Goal: Task Accomplishment & Management: Manage account settings

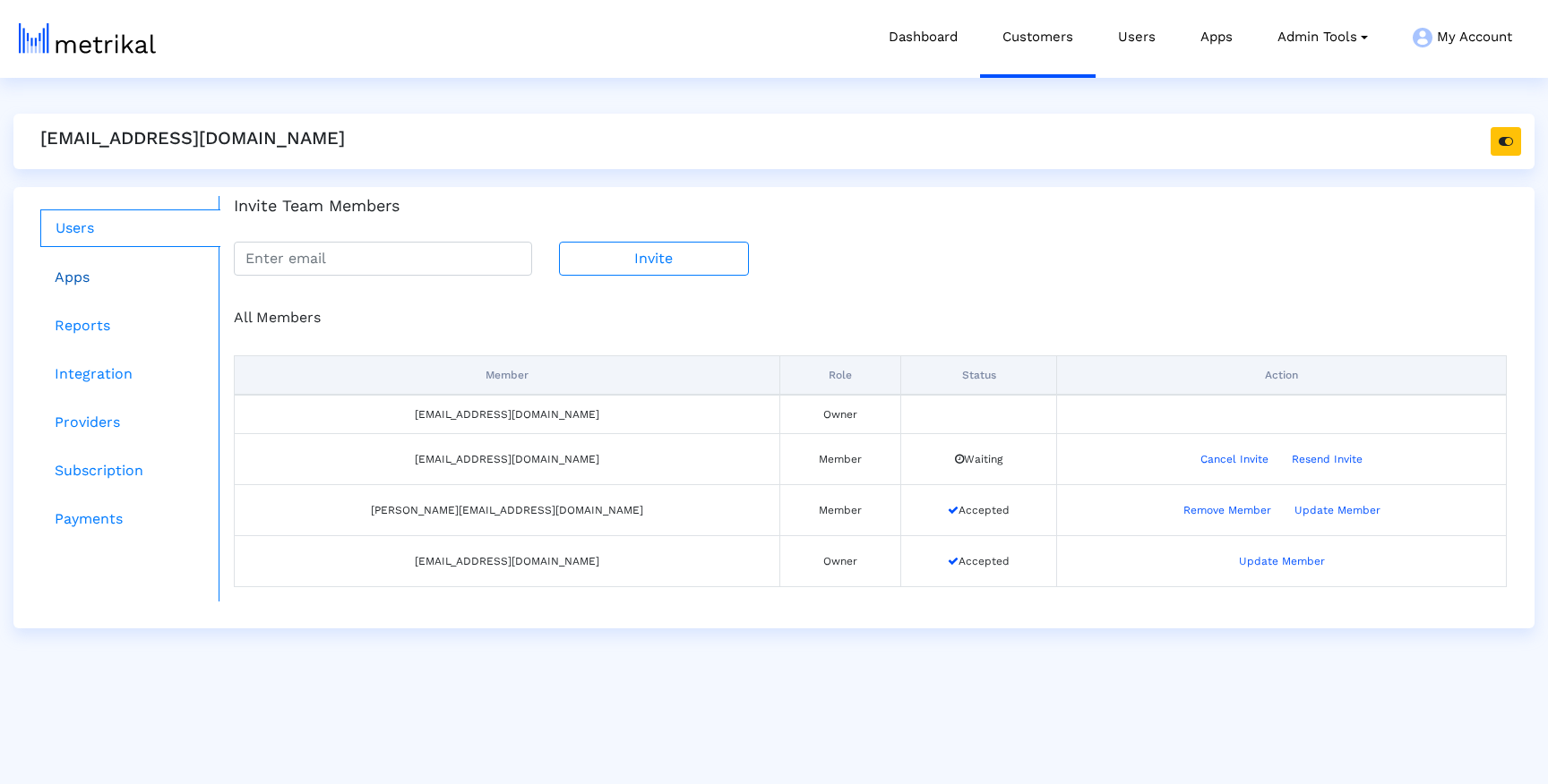
click at [94, 270] on link "Apps" at bounding box center [130, 278] width 180 height 36
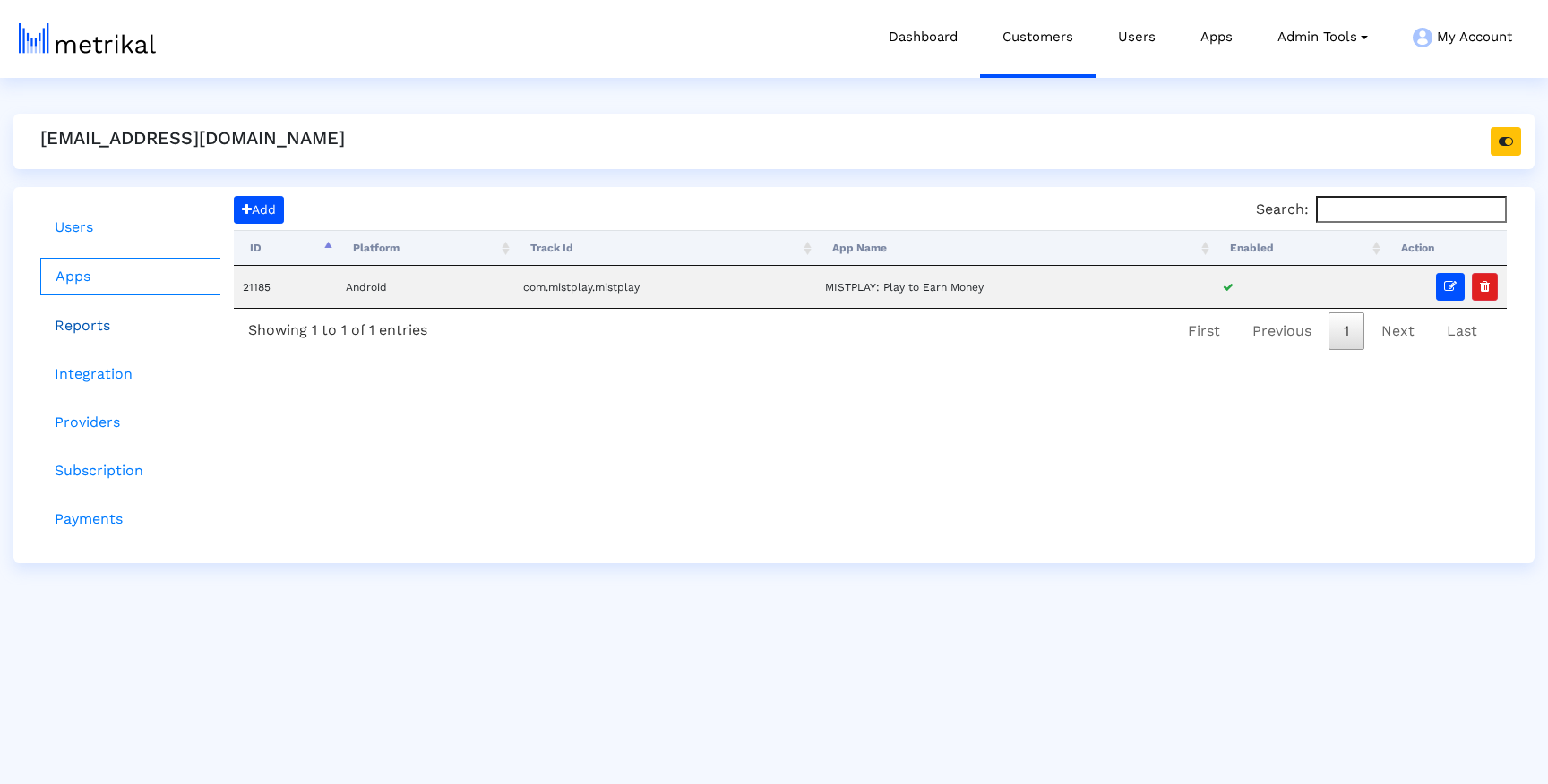
click at [102, 335] on link "Reports" at bounding box center [130, 325] width 180 height 36
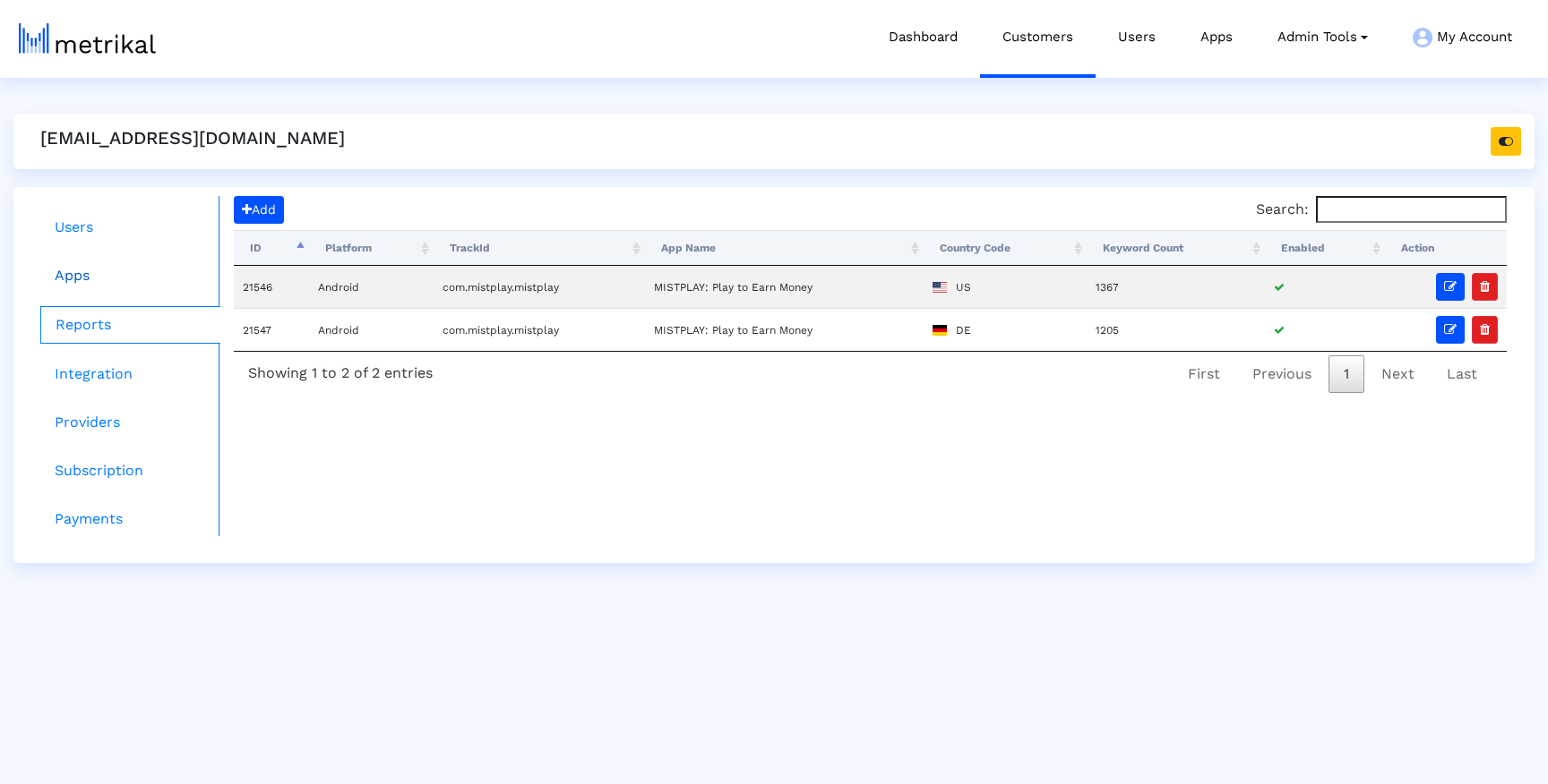
click at [89, 283] on link "Apps" at bounding box center [130, 276] width 180 height 36
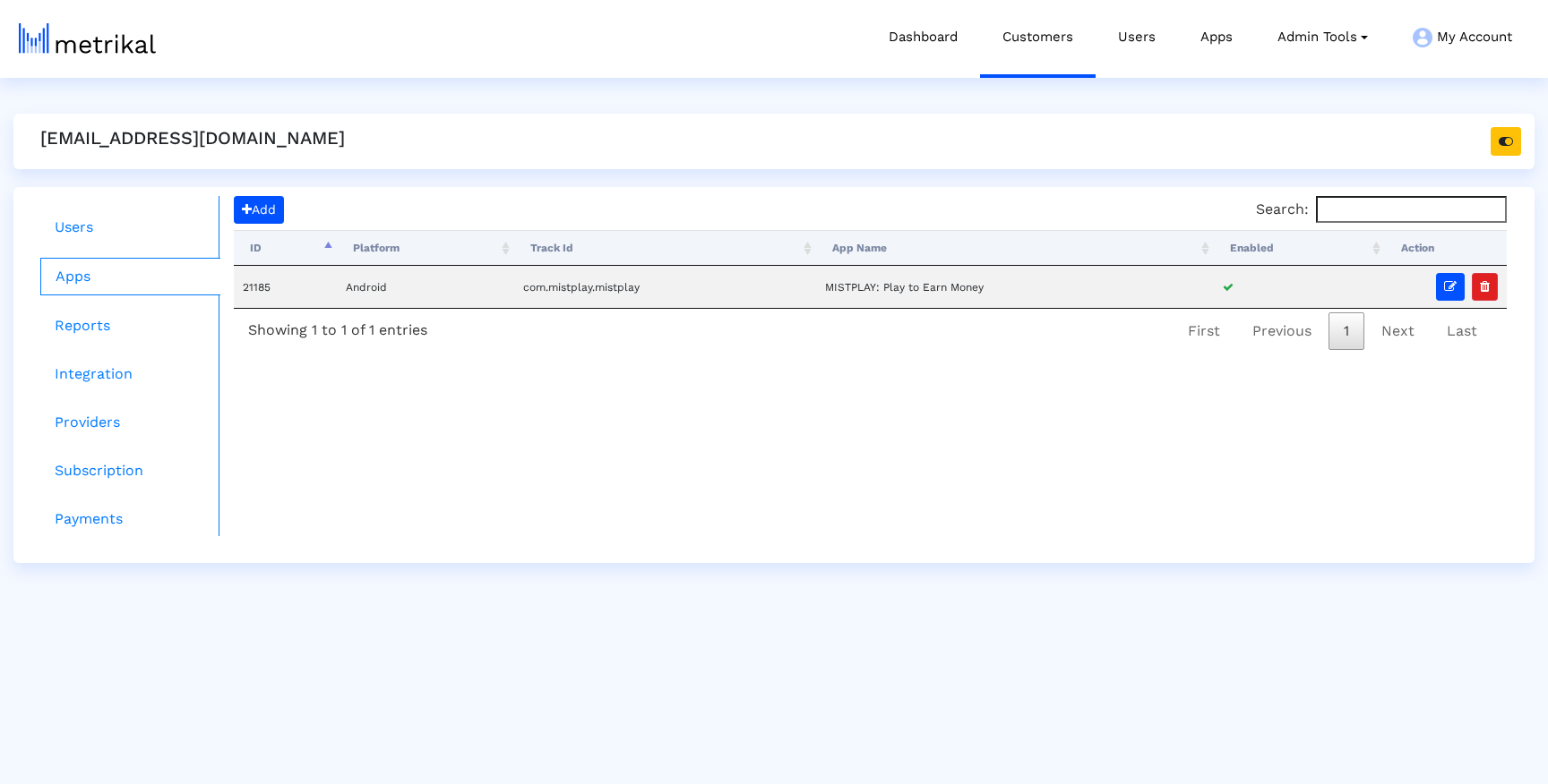
click at [261, 224] on div "Add Search: Processing... ID Platform Track Id App Name Enabled Action 21185 An…" at bounding box center [870, 275] width 1273 height 159
click at [262, 208] on span "Add" at bounding box center [258, 209] width 34 height 15
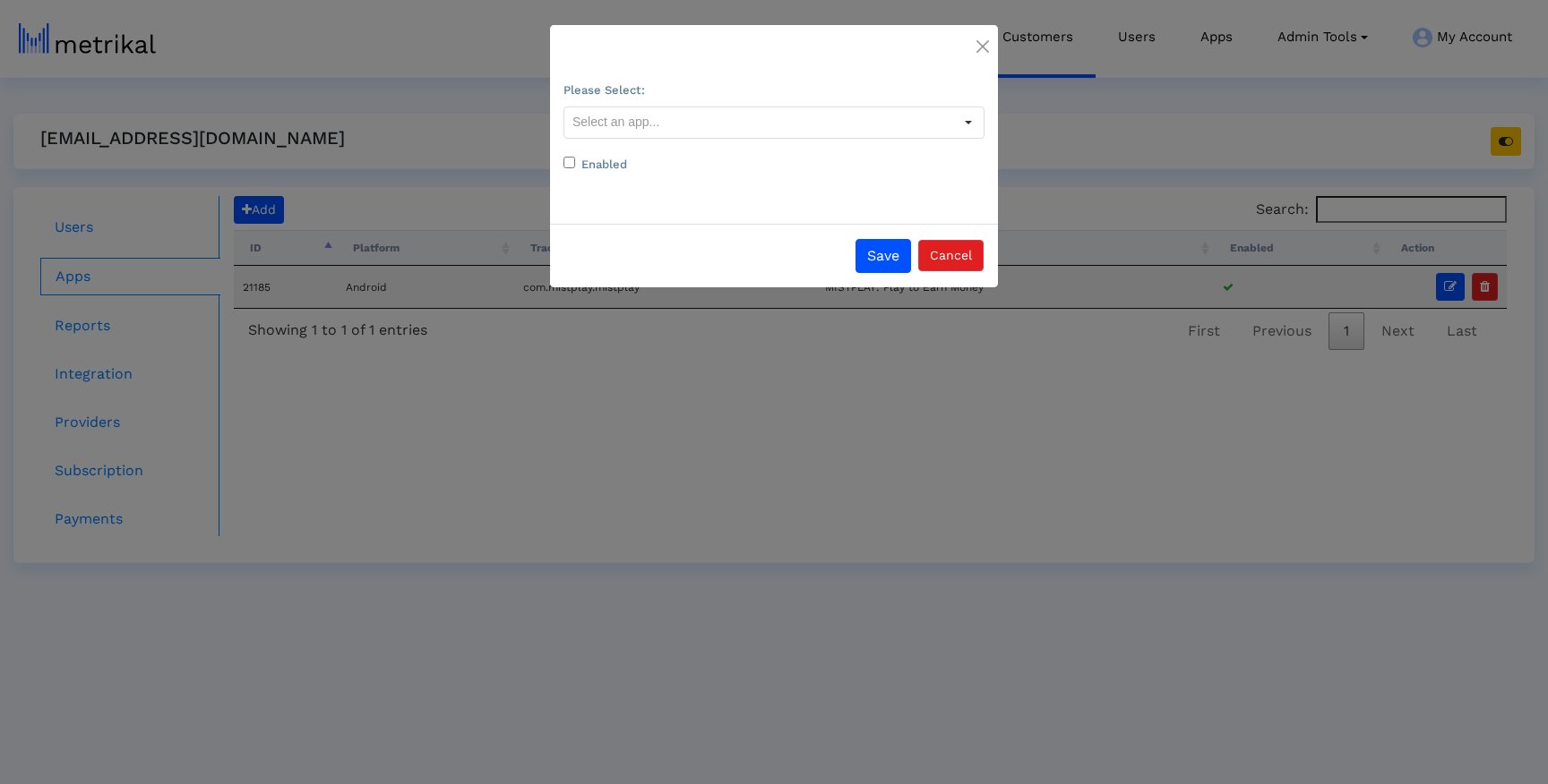
click at [660, 140] on form "Please Select: Platform Provider App TrackId IOS Evernote - Notes Organizer 281…" at bounding box center [774, 127] width 421 height 95
click at [660, 122] on input "text" at bounding box center [758, 122] width 389 height 30
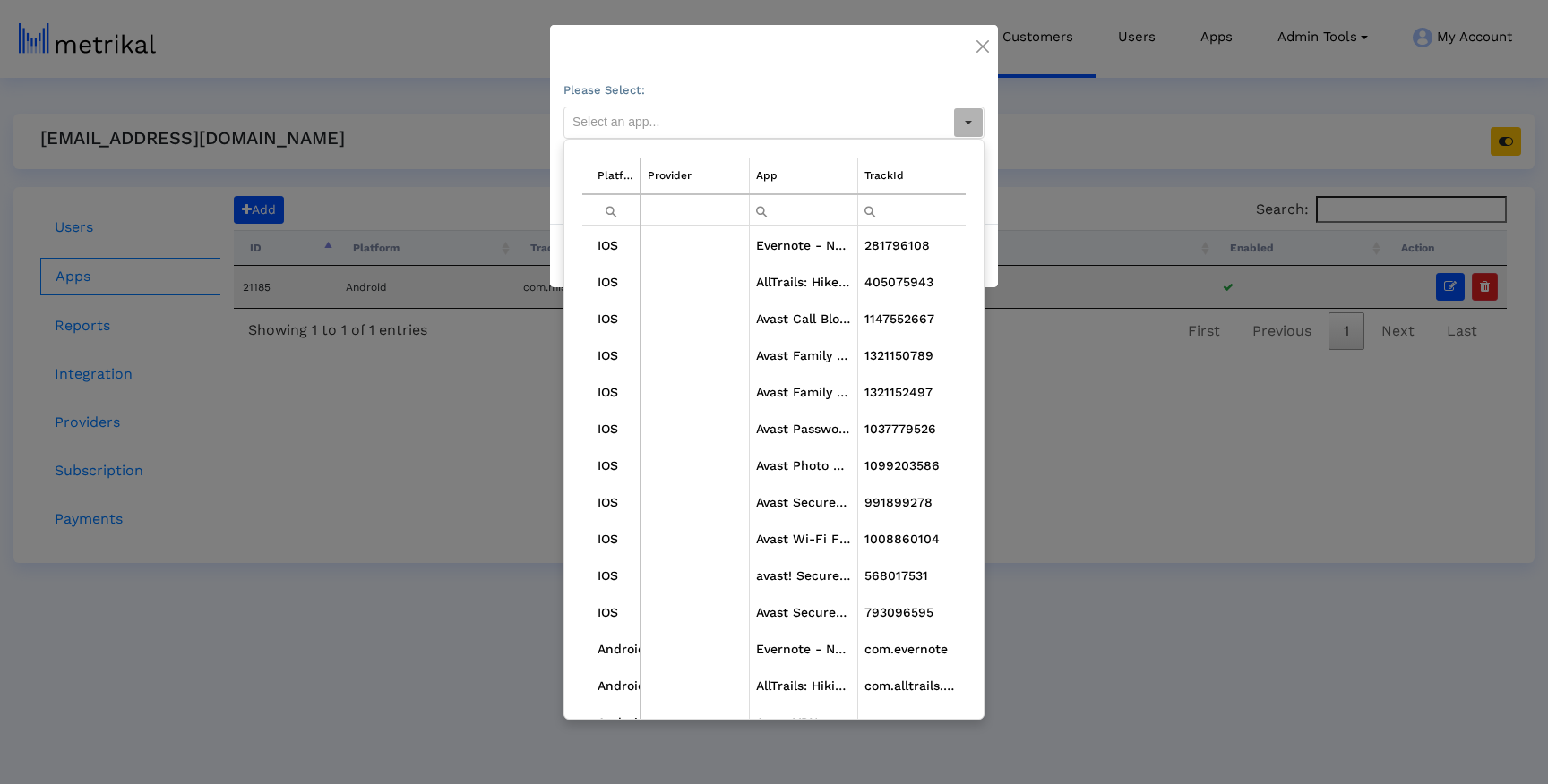
click at [816, 205] on input "Filter cell" at bounding box center [804, 209] width 107 height 29
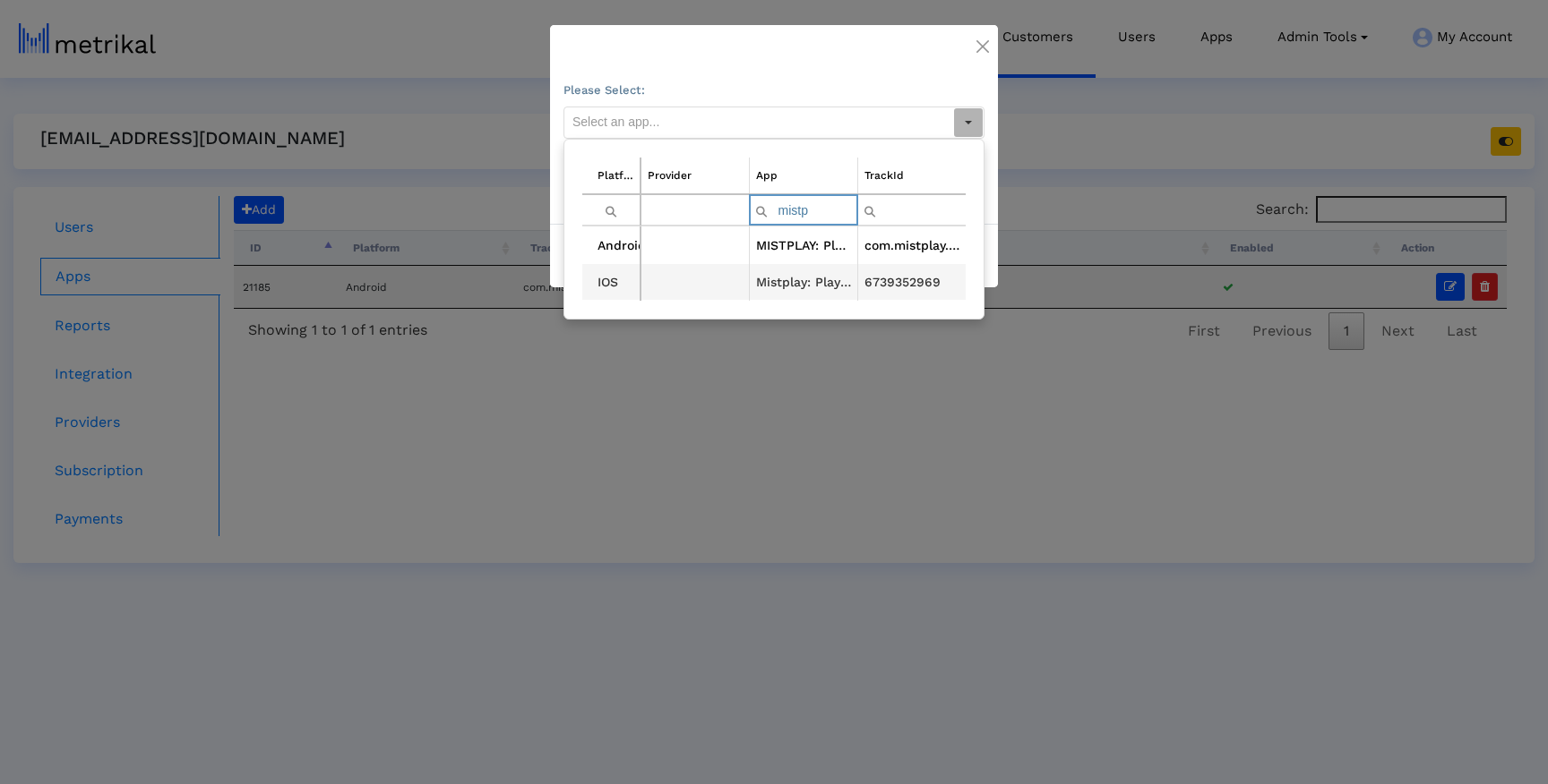
type input "mistp"
click at [797, 284] on td "Mistplay: Play to Earn Cash" at bounding box center [803, 282] width 108 height 37
type input "Mistplay: Play to Earn Cash <6739352969>"
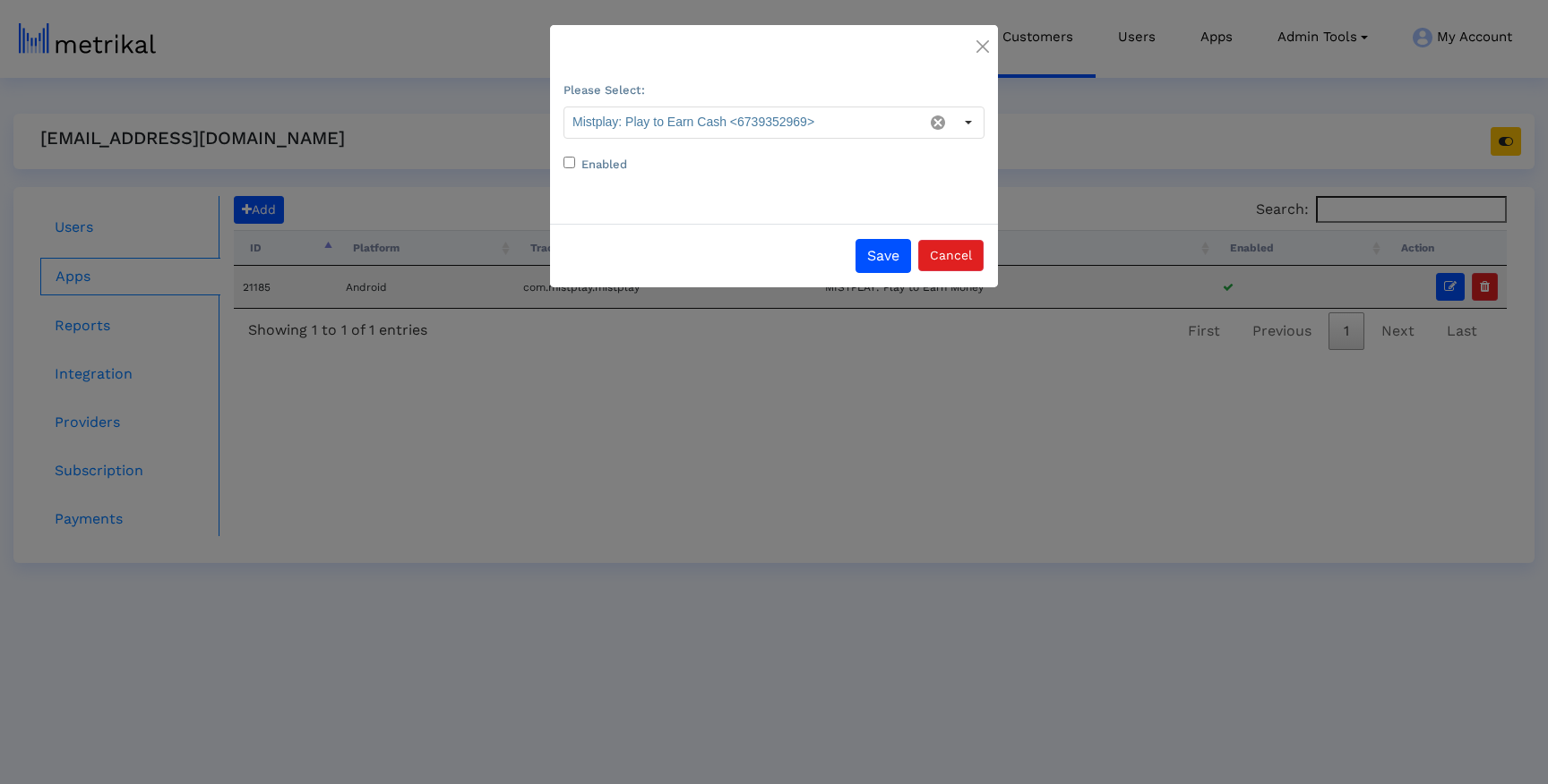
click at [567, 161] on input "Enabled" at bounding box center [569, 163] width 12 height 12
checkbox input "true"
click at [887, 242] on button "Save" at bounding box center [883, 255] width 56 height 34
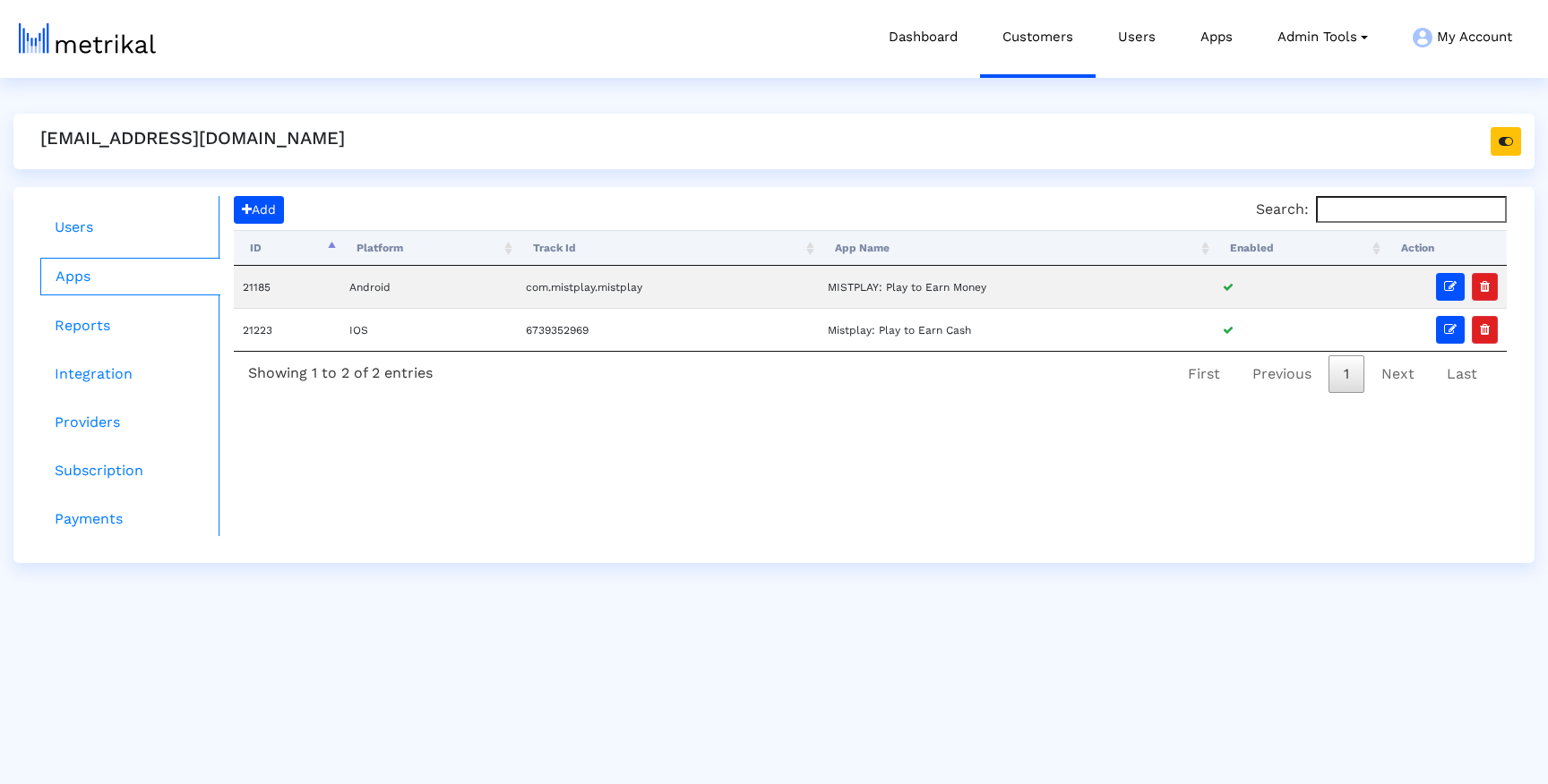
click at [822, 183] on crea-customer-details "mistplay@shyftup.com Users Apps Reports Integration Providers Subscription Paym…" at bounding box center [774, 339] width 1521 height 450
click at [592, 405] on div "Add Search: Processing... ID Platform Track Id App Name Enabled Action 21185 An…" at bounding box center [870, 365] width 1302 height 340
click at [106, 305] on ul "Users Apps Reports Integration Providers Subscription Payments" at bounding box center [124, 365] width 193 height 340
click at [96, 314] on link "Reports" at bounding box center [130, 325] width 180 height 36
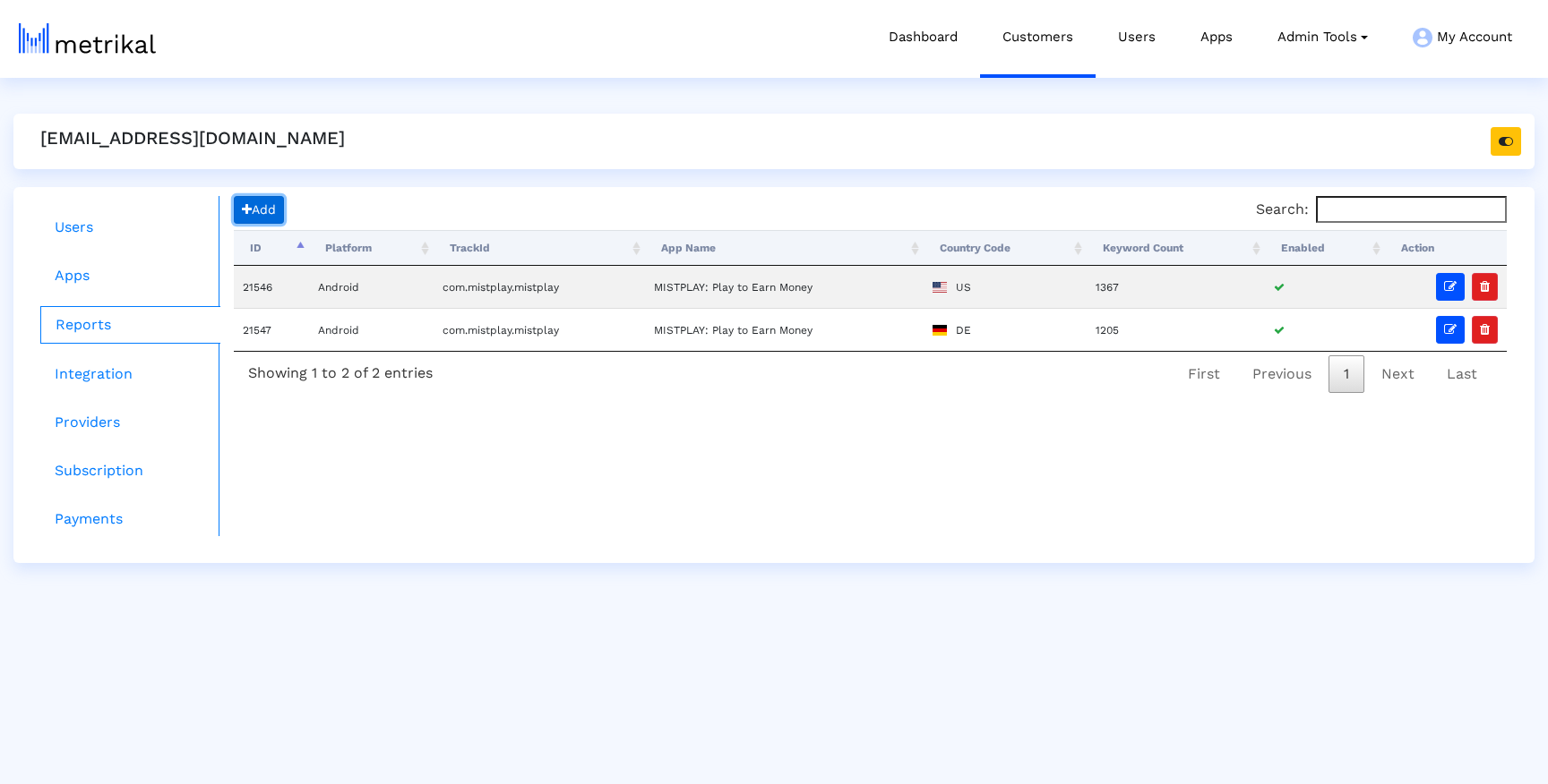
click at [253, 217] on button "Add" at bounding box center [258, 209] width 50 height 28
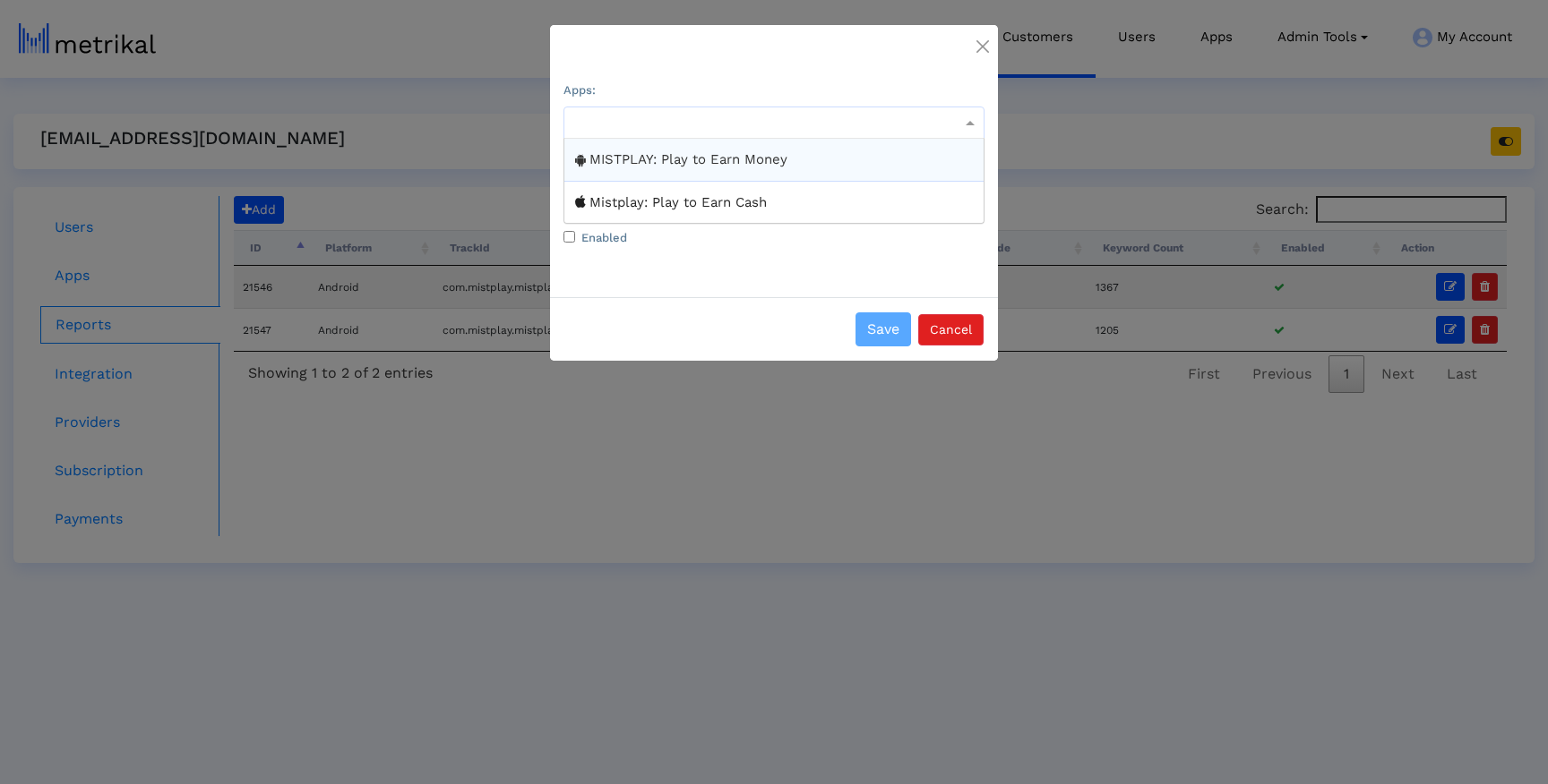
click at [635, 113] on div at bounding box center [774, 123] width 419 height 21
click at [635, 196] on div "Mistplay: Play to Earn Cash" at bounding box center [774, 203] width 419 height 42
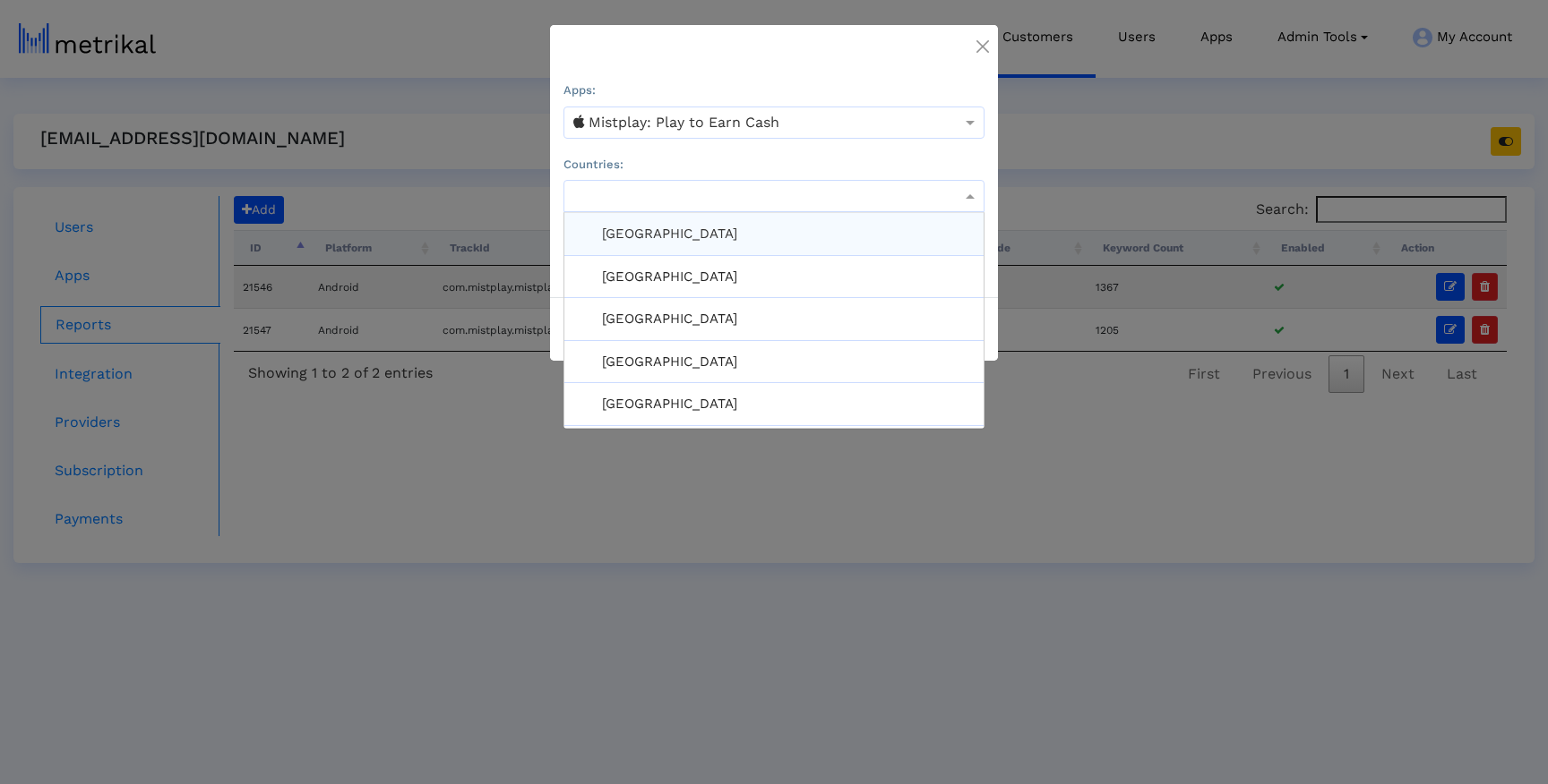
click at [646, 188] on div at bounding box center [774, 196] width 419 height 21
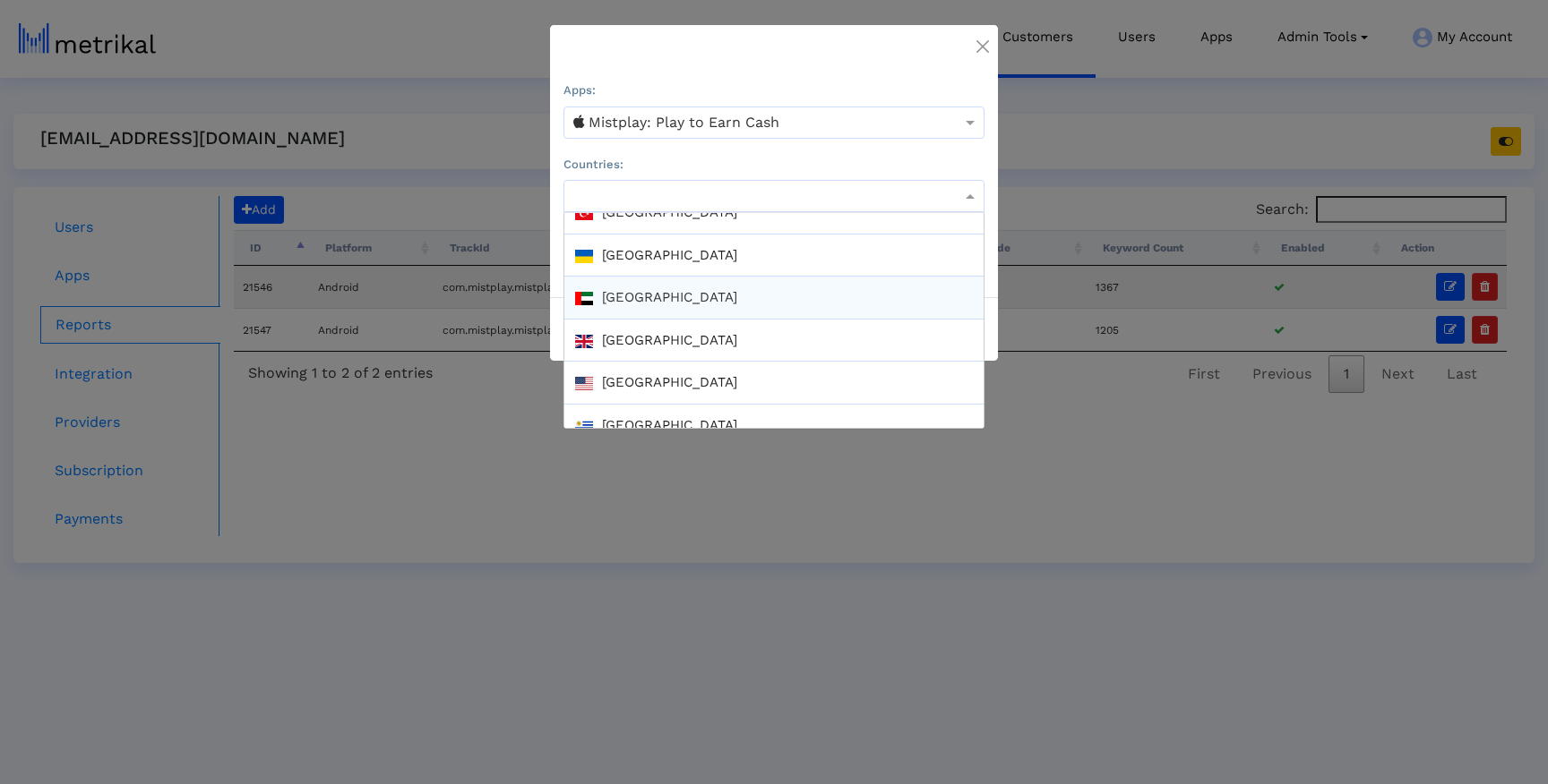
scroll to position [3229, 0]
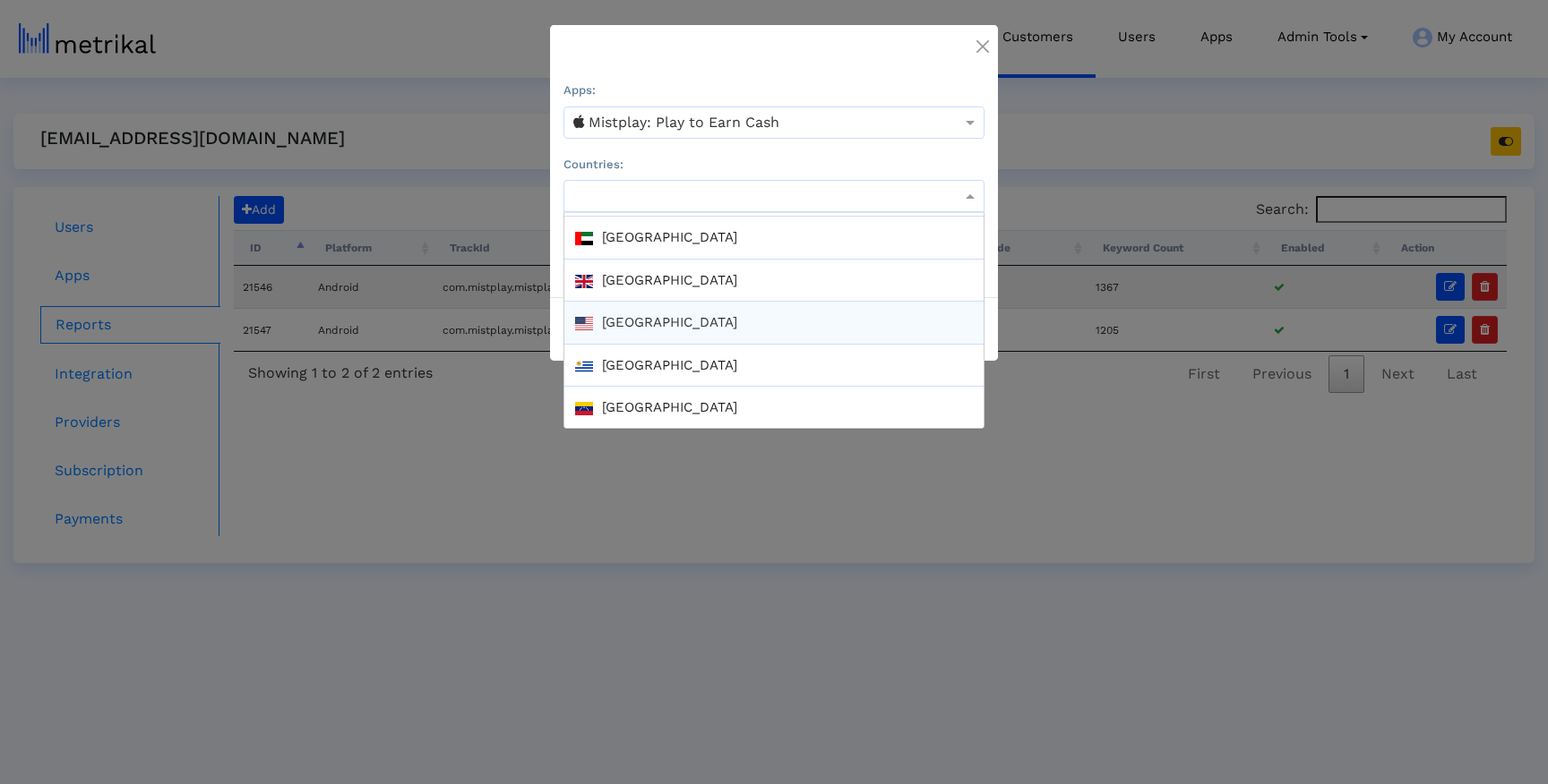
click at [653, 326] on div "[GEOGRAPHIC_DATA]" at bounding box center [774, 323] width 419 height 43
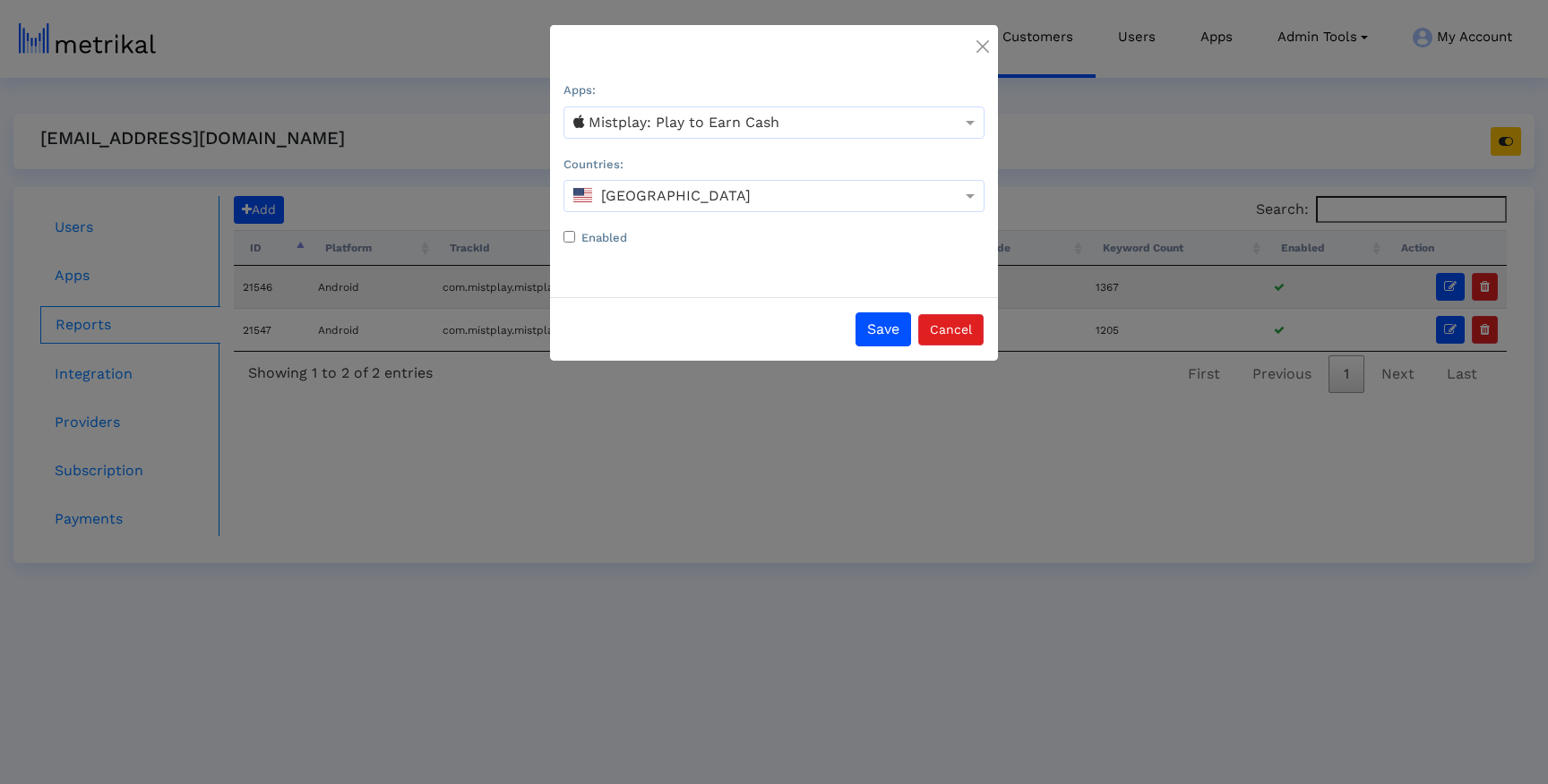
click at [564, 238] on input "Enabled" at bounding box center [569, 237] width 12 height 12
checkbox input "true"
click at [879, 329] on button "Save" at bounding box center [883, 329] width 56 height 34
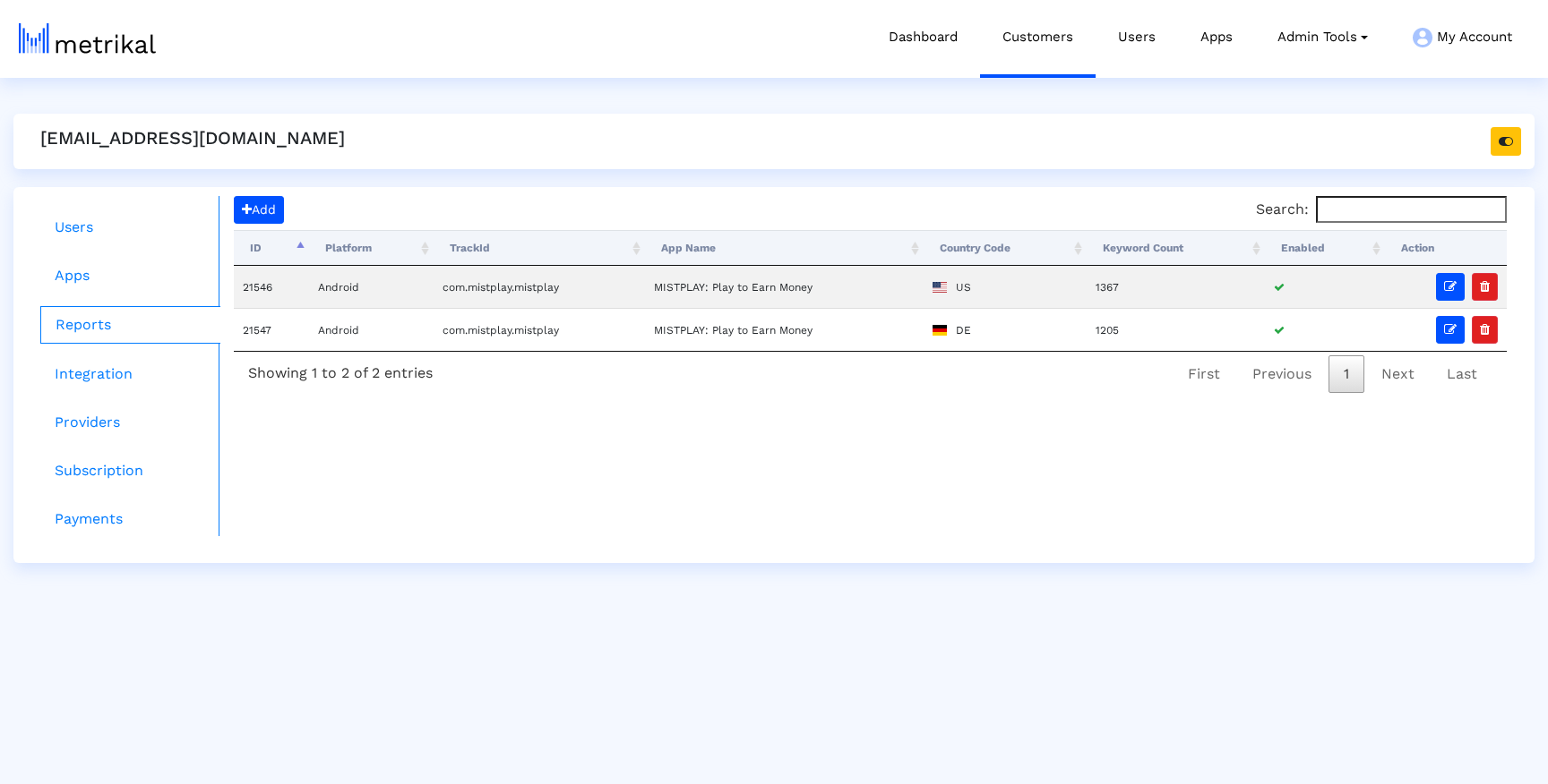
click at [732, 473] on div "Add Search: Processing... ID Platform TrackId App Name Country Code Keyword Cou…" at bounding box center [870, 365] width 1302 height 340
click at [113, 270] on link "Apps" at bounding box center [130, 276] width 180 height 36
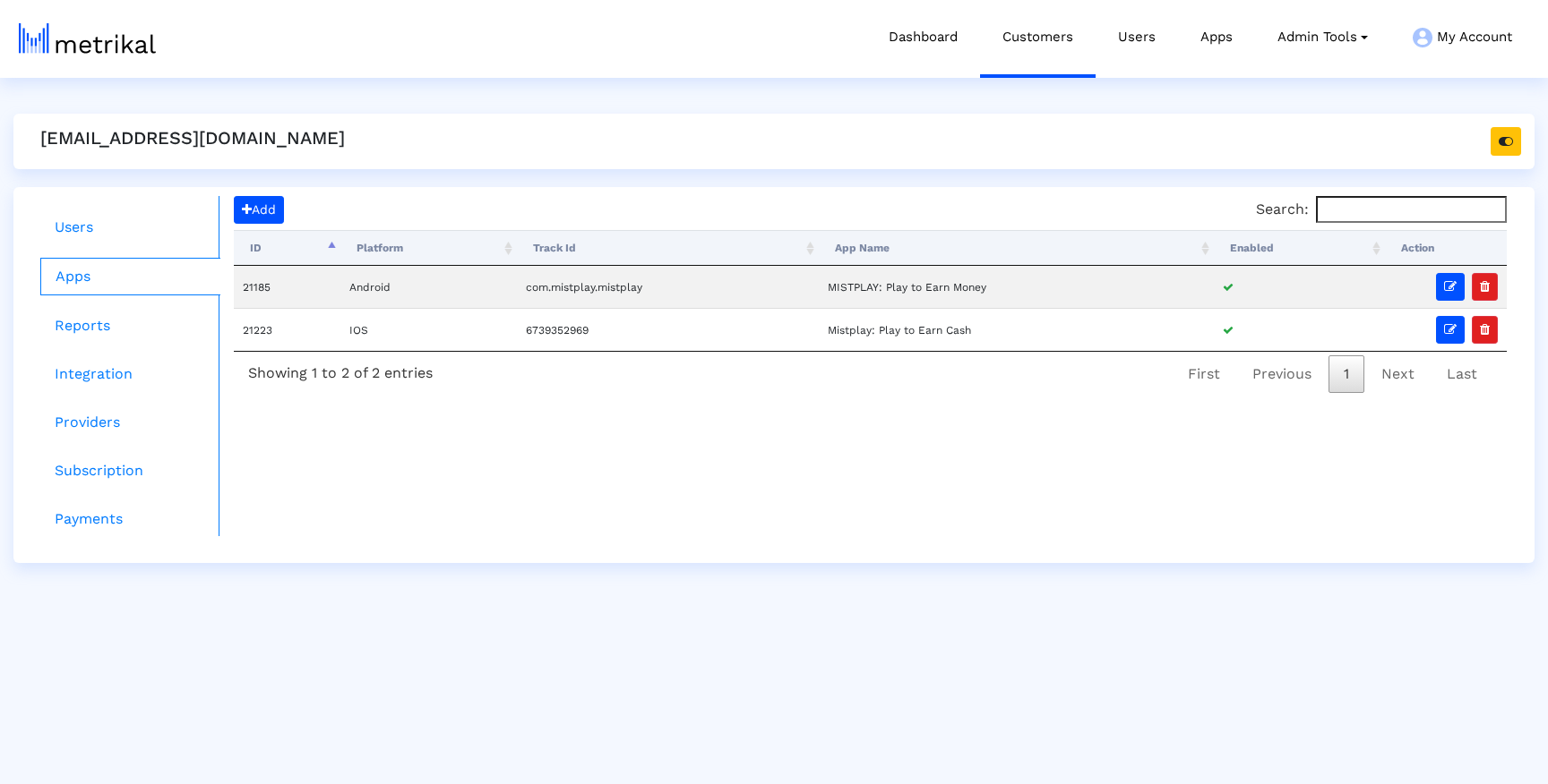
click at [132, 348] on ul "Users Apps Reports Integration Providers Subscription Payments" at bounding box center [124, 365] width 193 height 340
click at [95, 340] on link "Reports" at bounding box center [130, 325] width 180 height 36
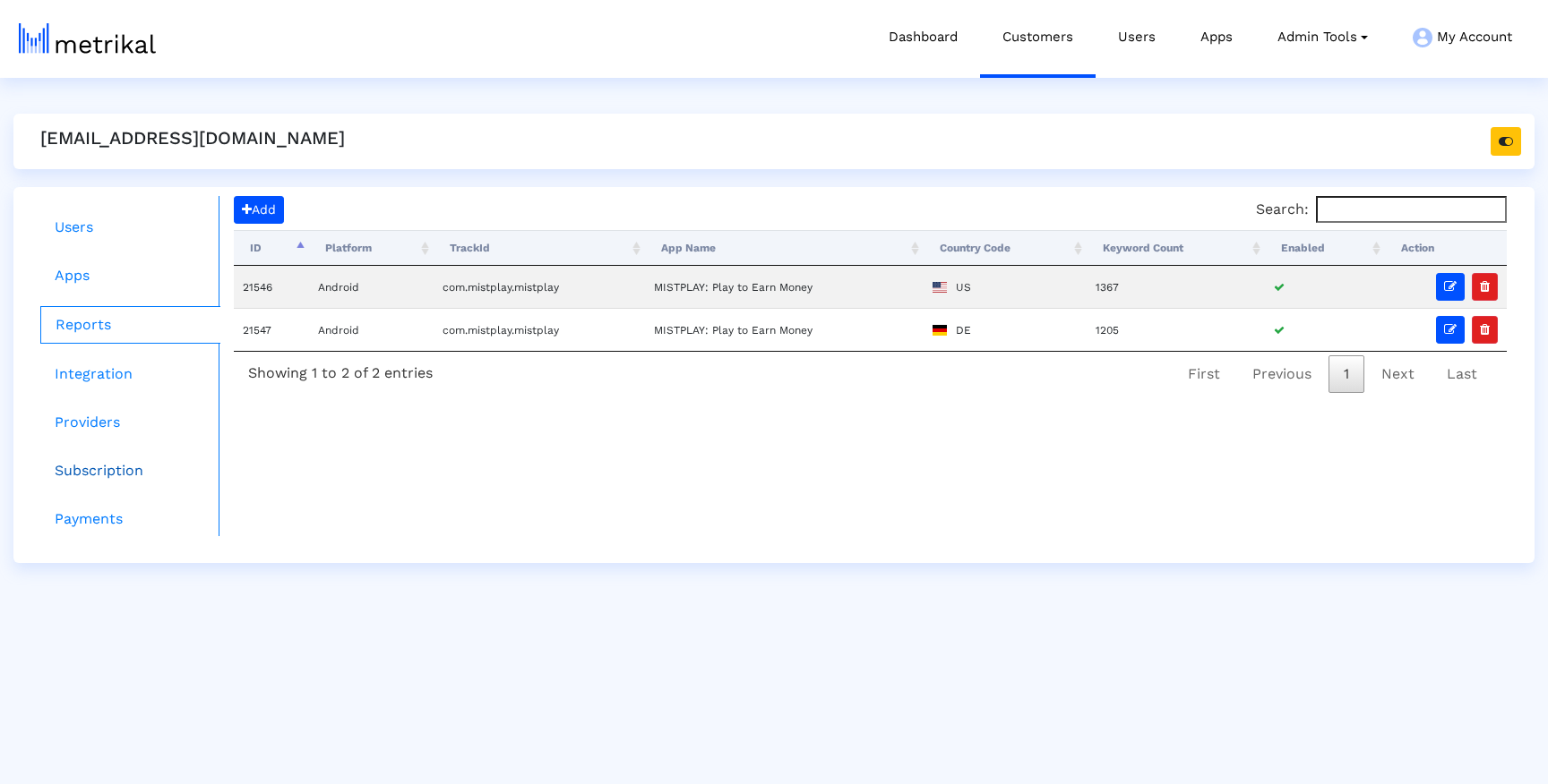
click at [83, 453] on link "Subscription" at bounding box center [130, 470] width 180 height 36
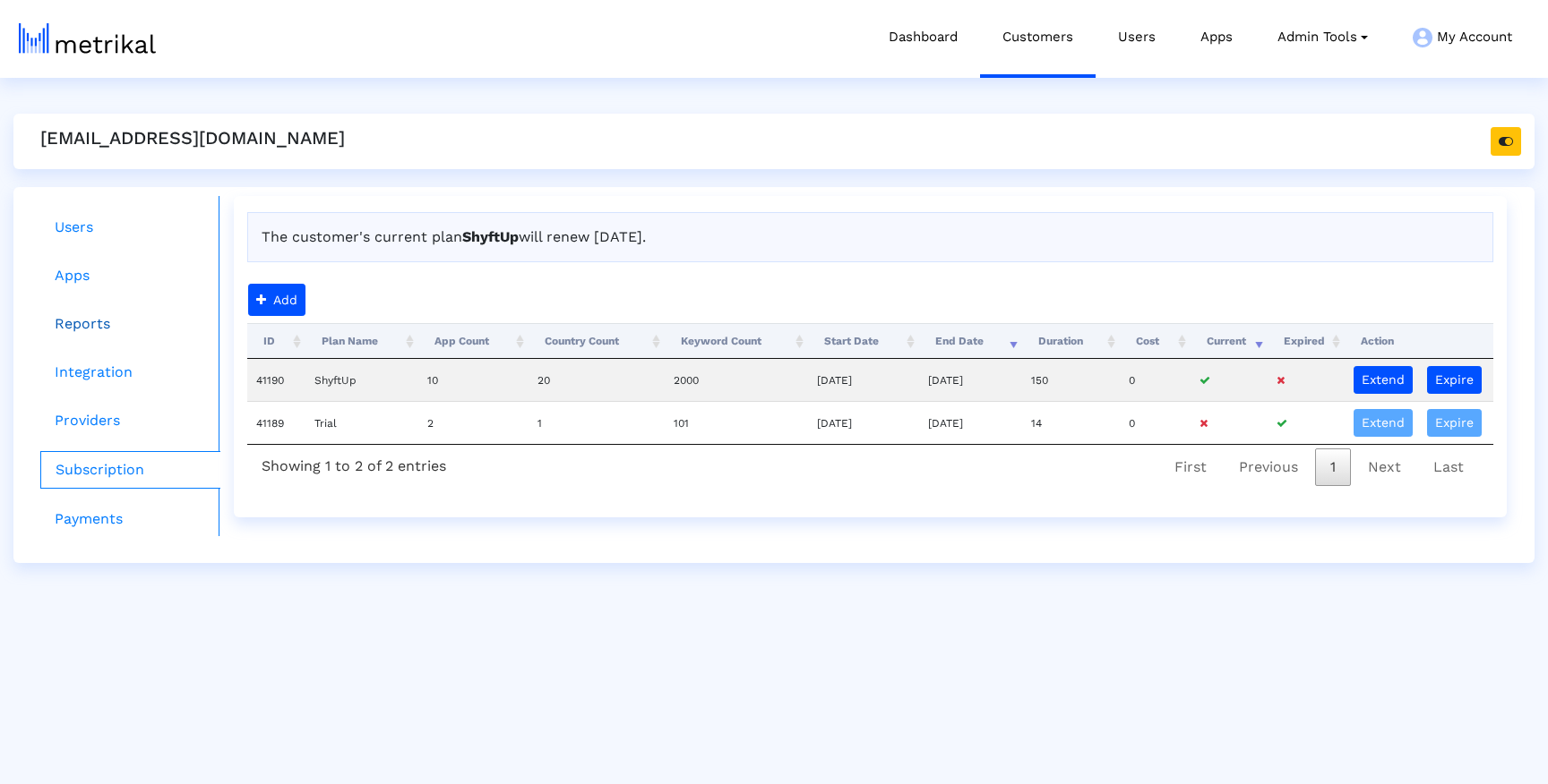
click at [79, 323] on link "Reports" at bounding box center [130, 323] width 180 height 36
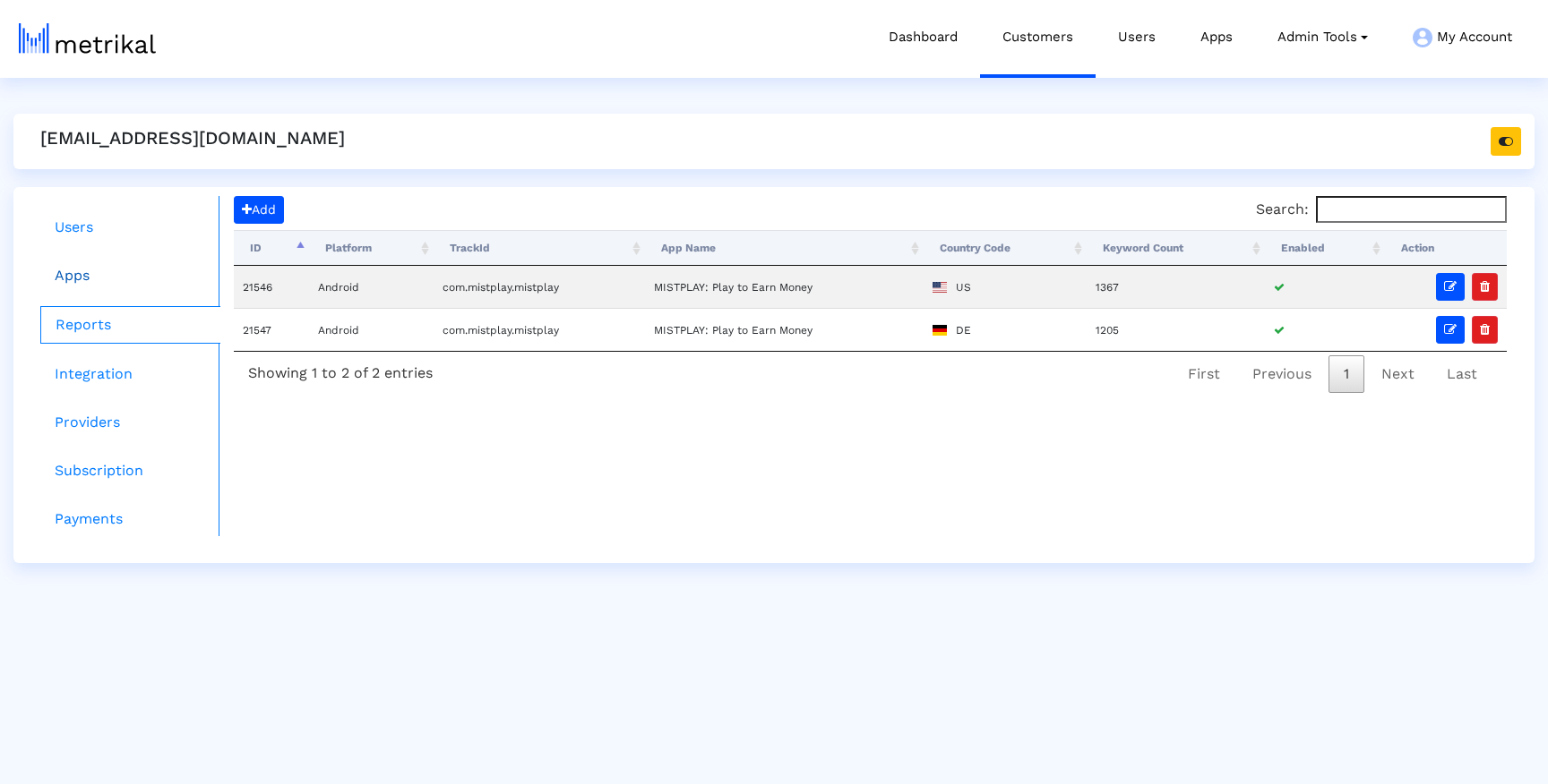
click at [88, 265] on link "Apps" at bounding box center [130, 276] width 180 height 36
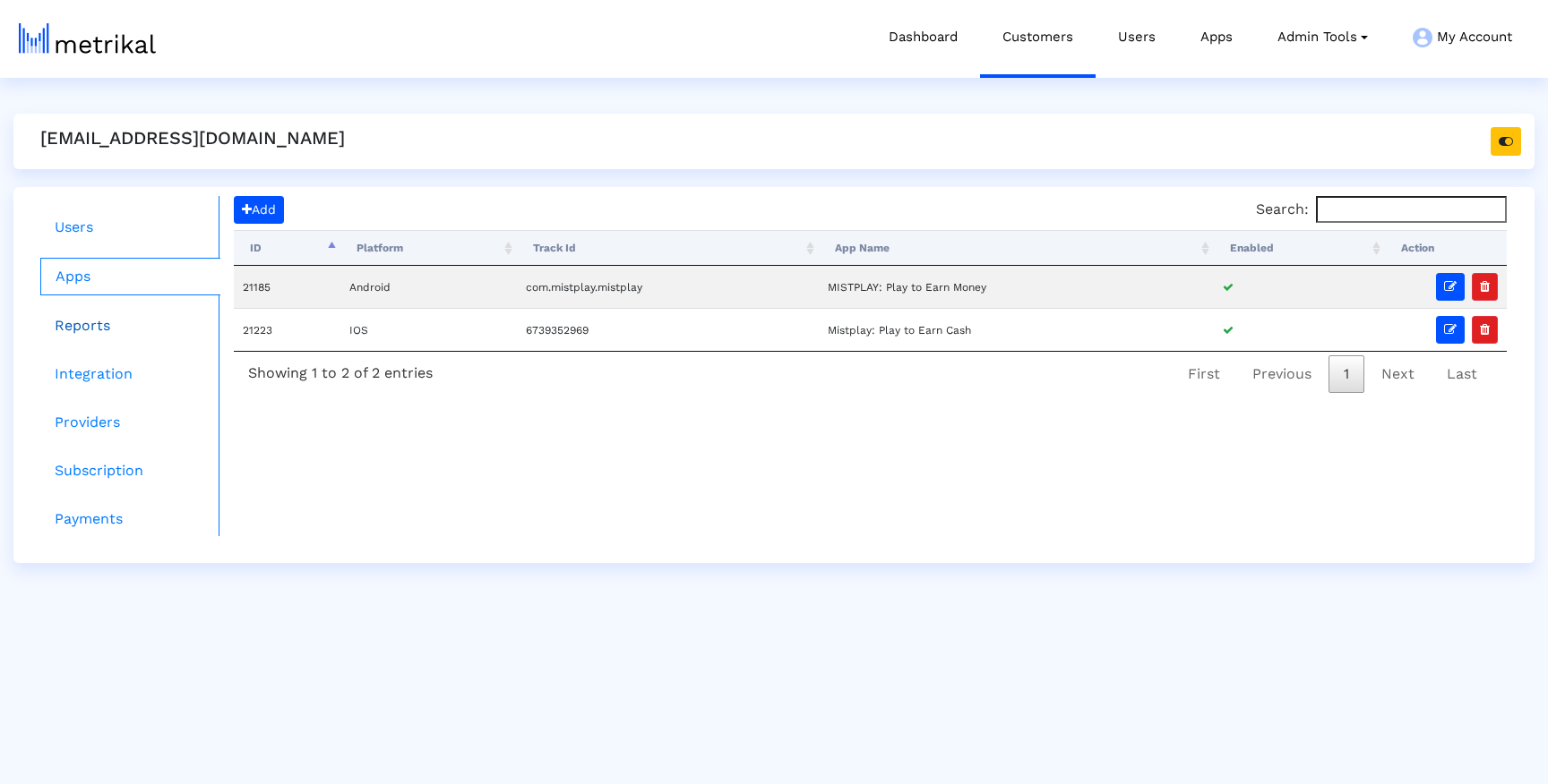
click at [88, 328] on link "Reports" at bounding box center [130, 325] width 180 height 36
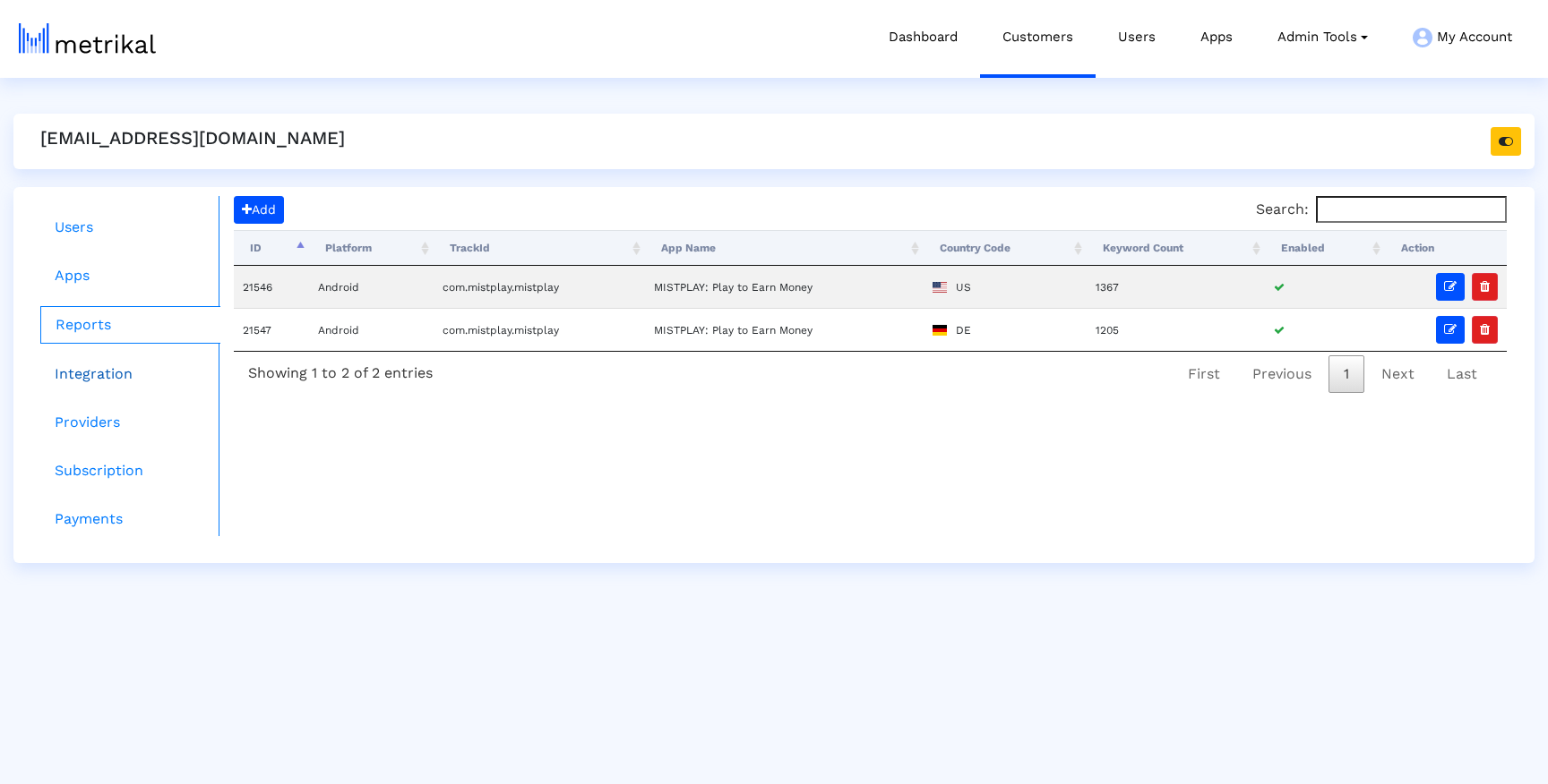
click at [95, 362] on link "Integration" at bounding box center [130, 374] width 180 height 36
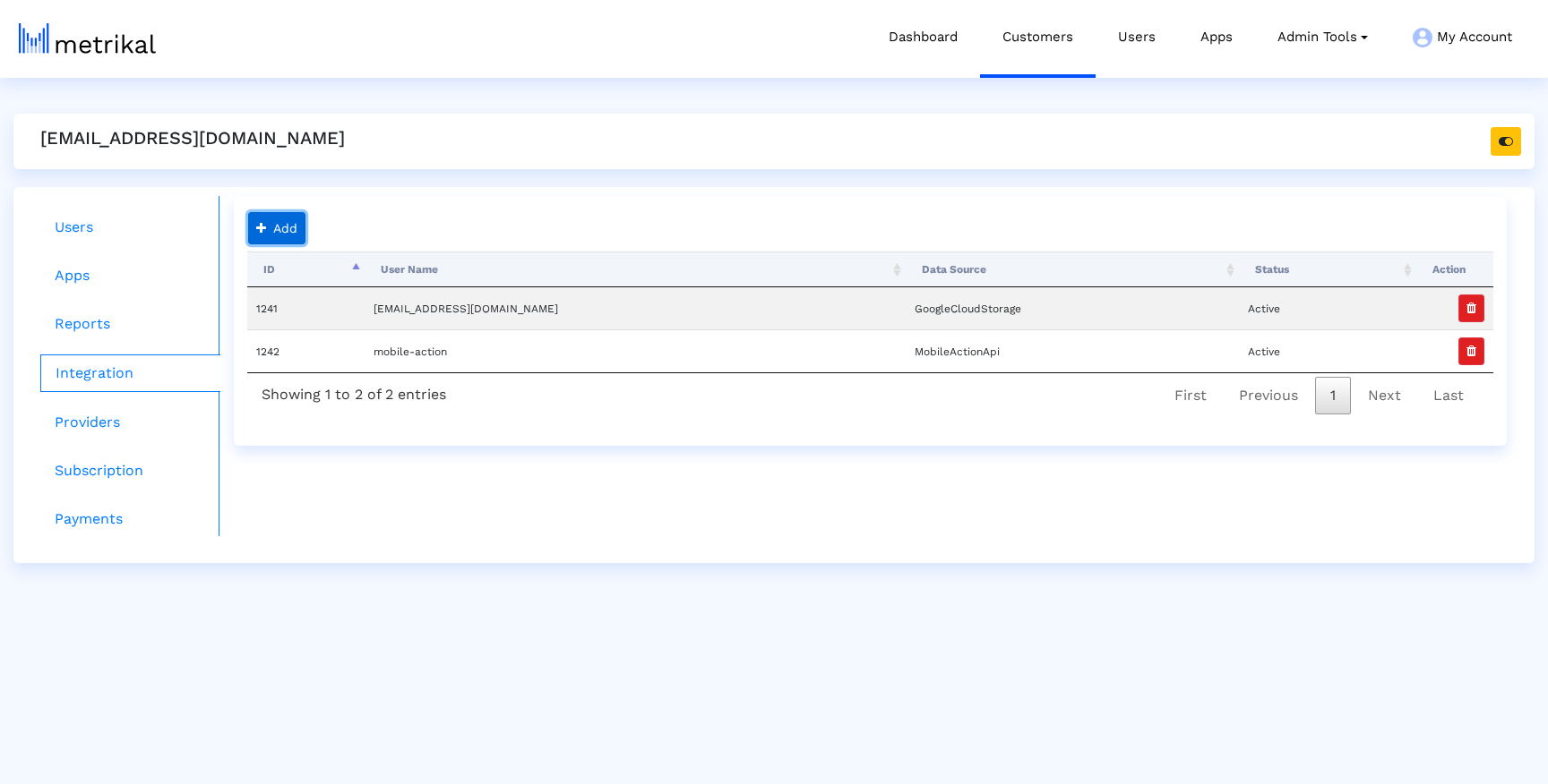
click at [273, 232] on button "Add" at bounding box center [277, 228] width 57 height 32
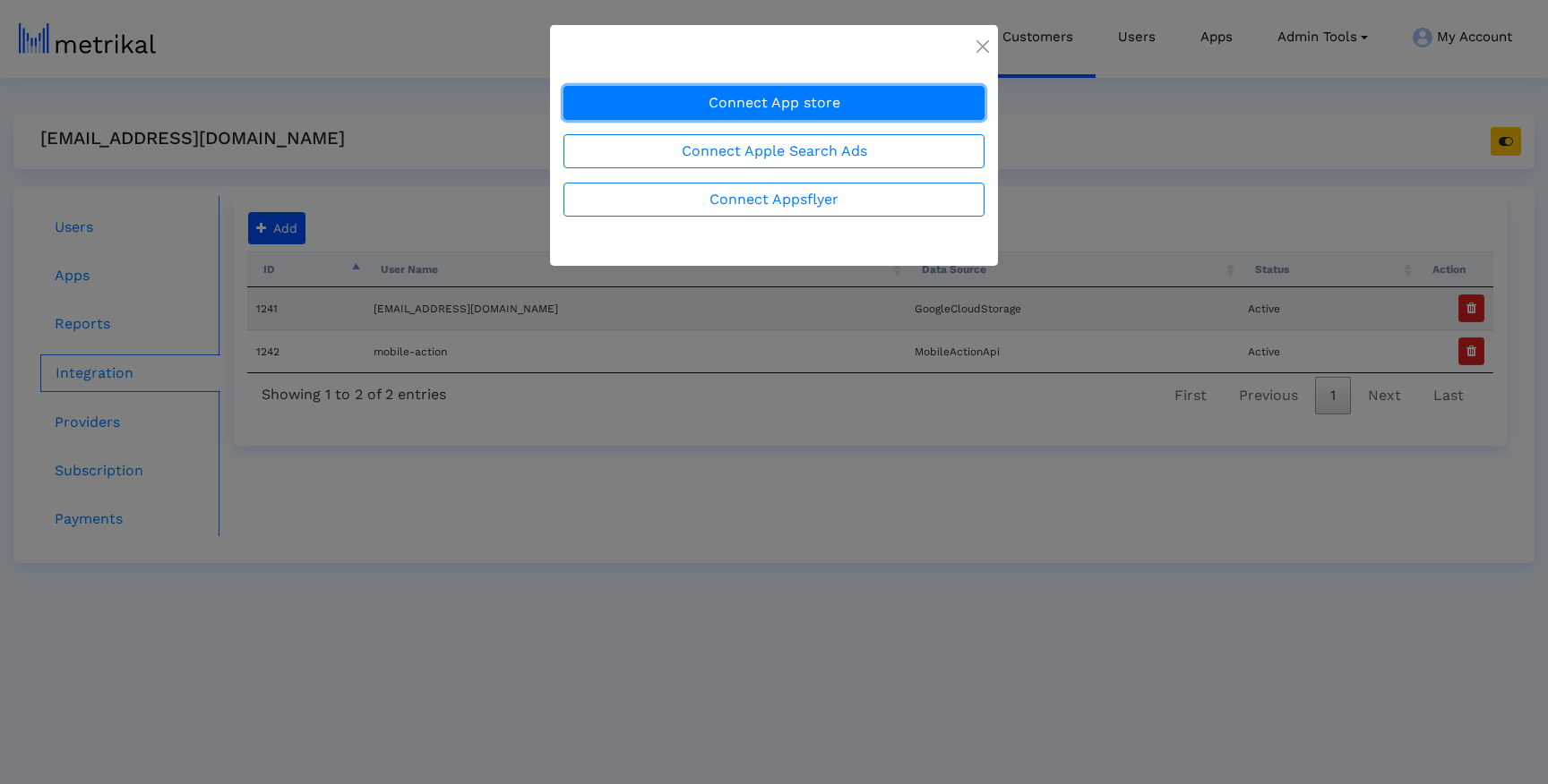
click at [714, 108] on button "Connect App store" at bounding box center [774, 102] width 421 height 34
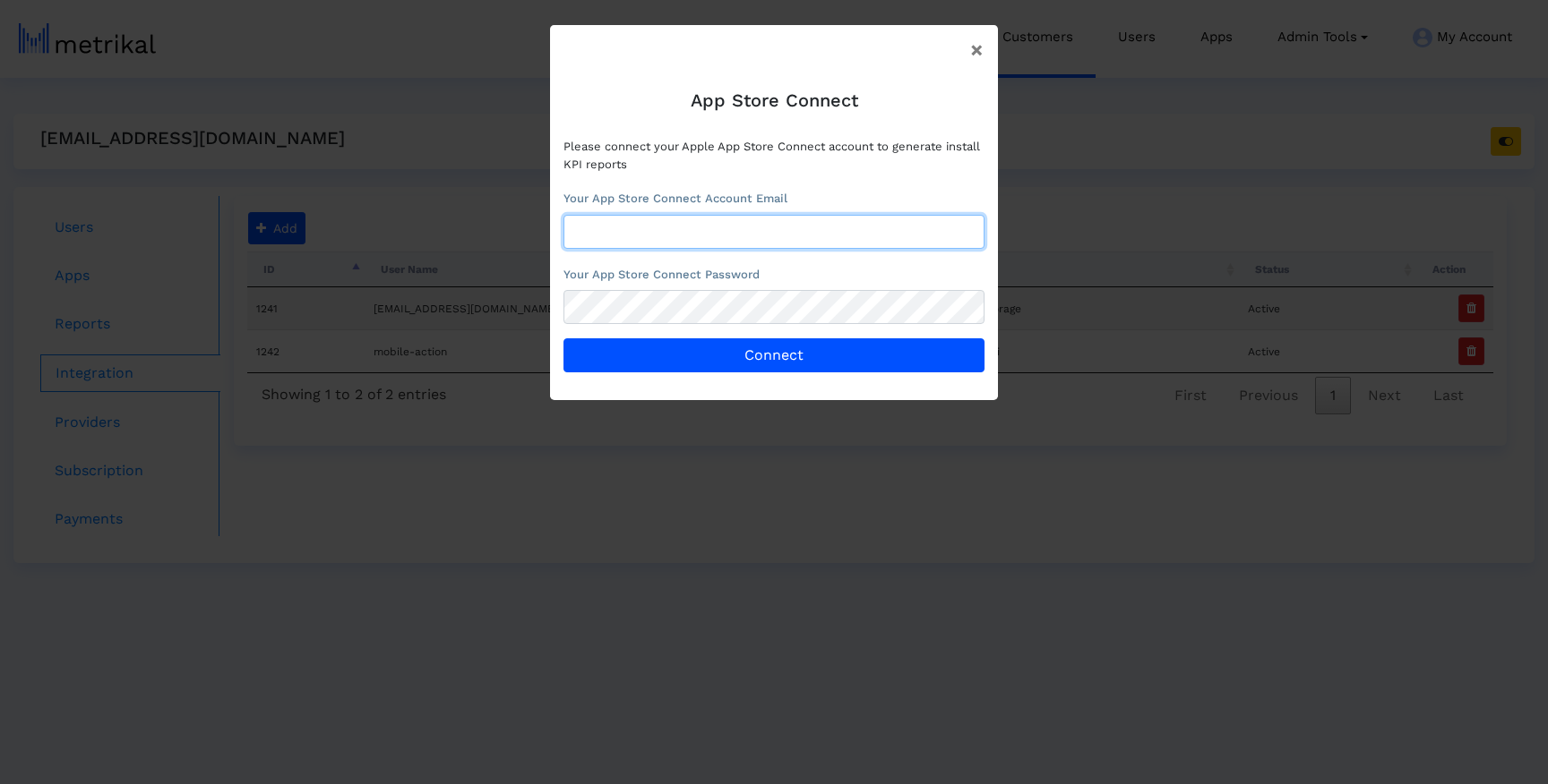
click at [686, 226] on input "text" at bounding box center [774, 232] width 421 height 34
type input "[EMAIL_ADDRESS][DOMAIN_NAME]"
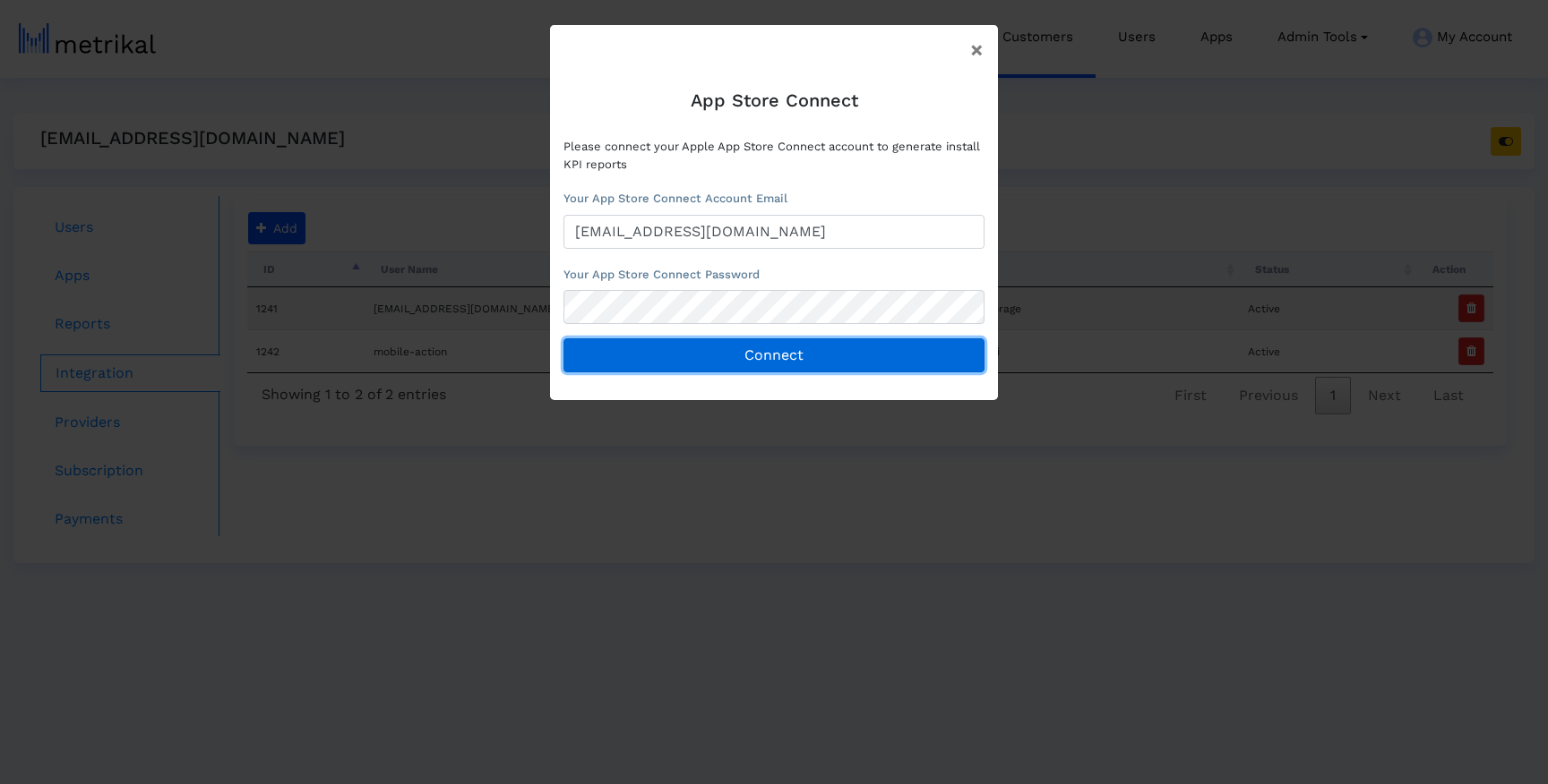
click at [740, 372] on button "Connect" at bounding box center [774, 355] width 421 height 34
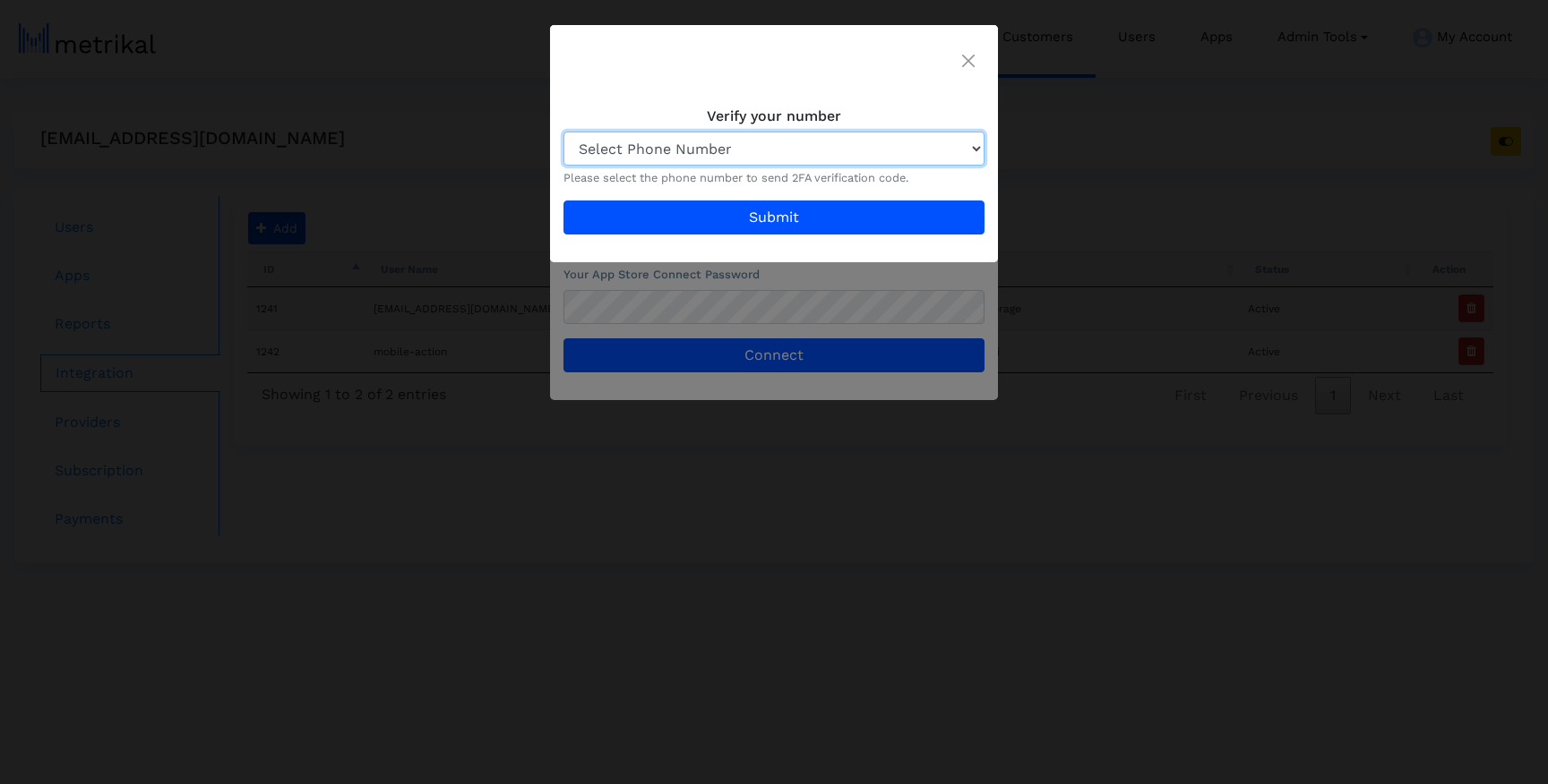
click at [786, 144] on select "Select Phone Number +90 •••• ••• •• 23 +351 ••• ••• •84 +31 •• ••••••39 +90 •••…" at bounding box center [774, 148] width 421 height 34
select select "1"
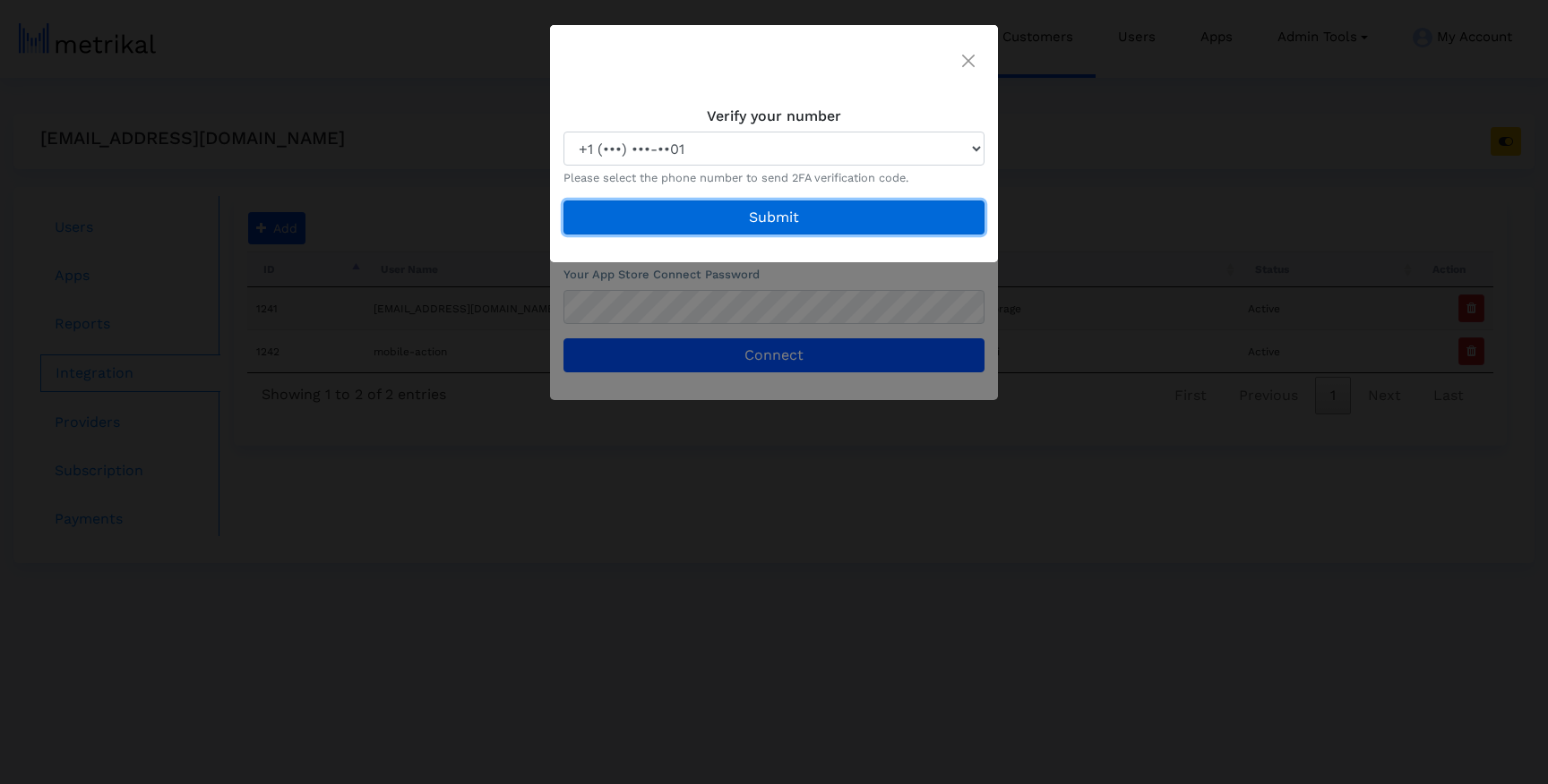
click at [745, 215] on button "Submit" at bounding box center [774, 217] width 421 height 34
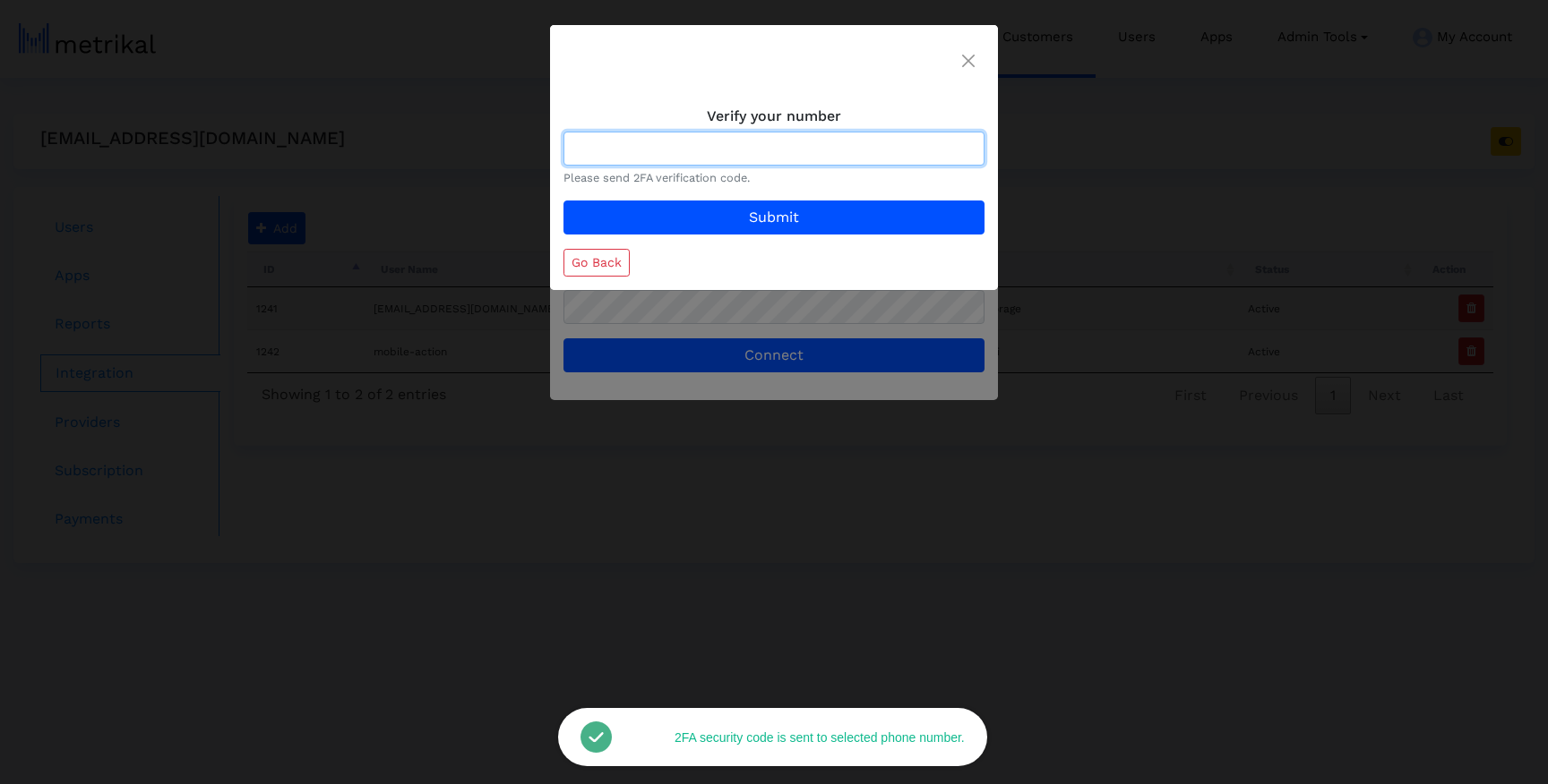
click at [629, 148] on input at bounding box center [774, 148] width 421 height 34
click at [718, 92] on div at bounding box center [774, 59] width 448 height 68
click at [699, 133] on input at bounding box center [774, 148] width 421 height 34
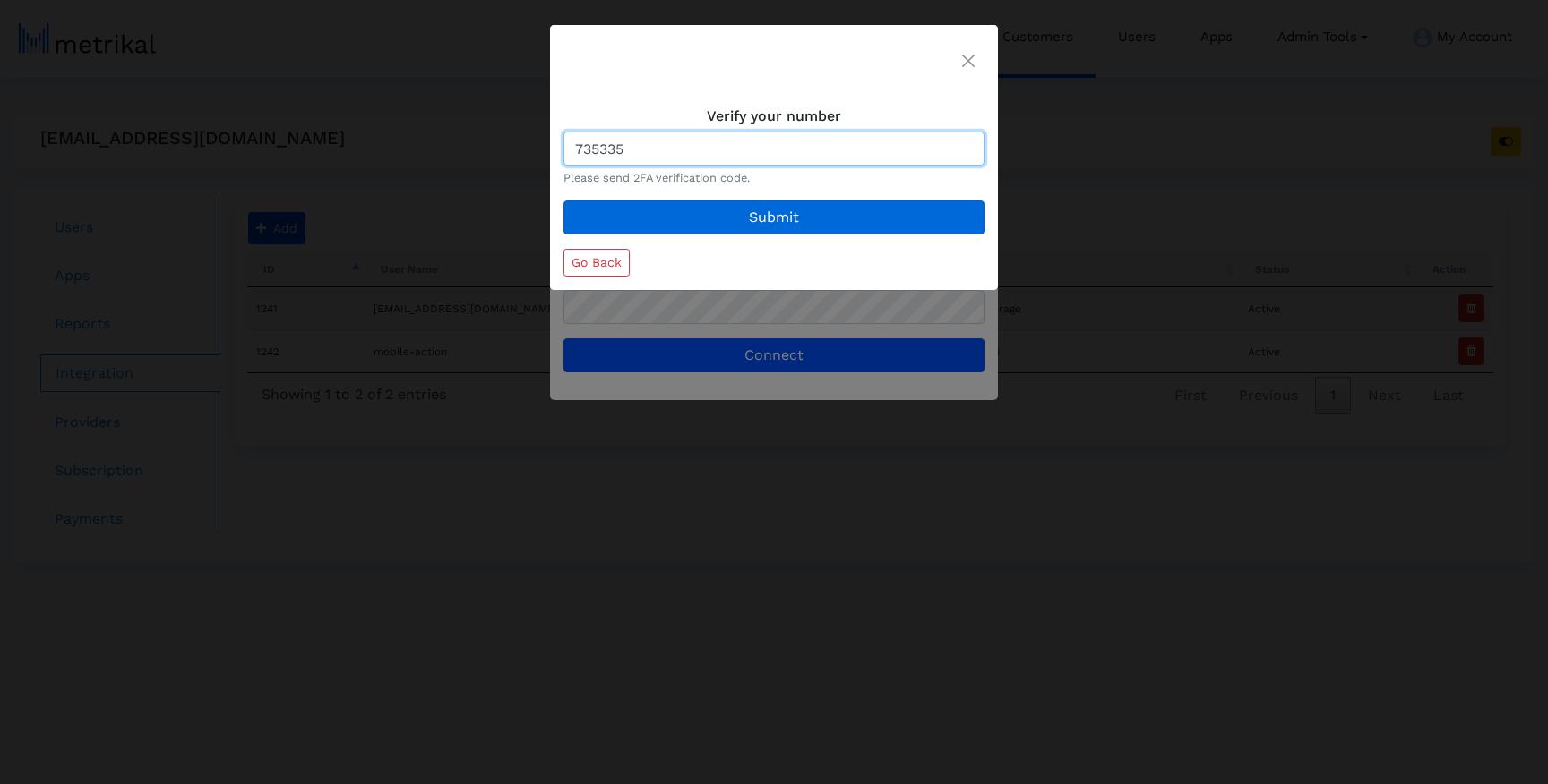
type input "735335"
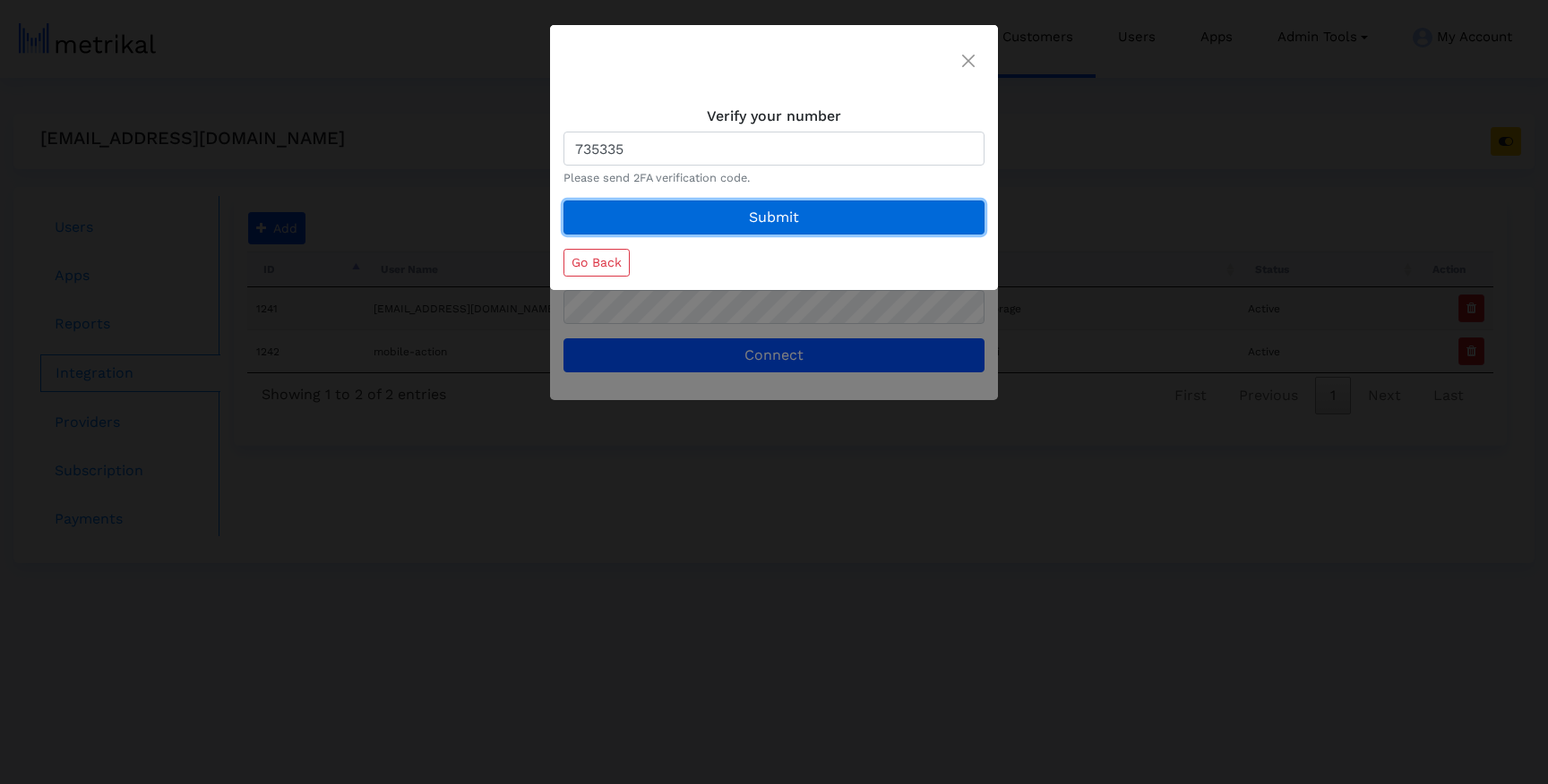
click at [705, 216] on button "Submit" at bounding box center [774, 217] width 421 height 34
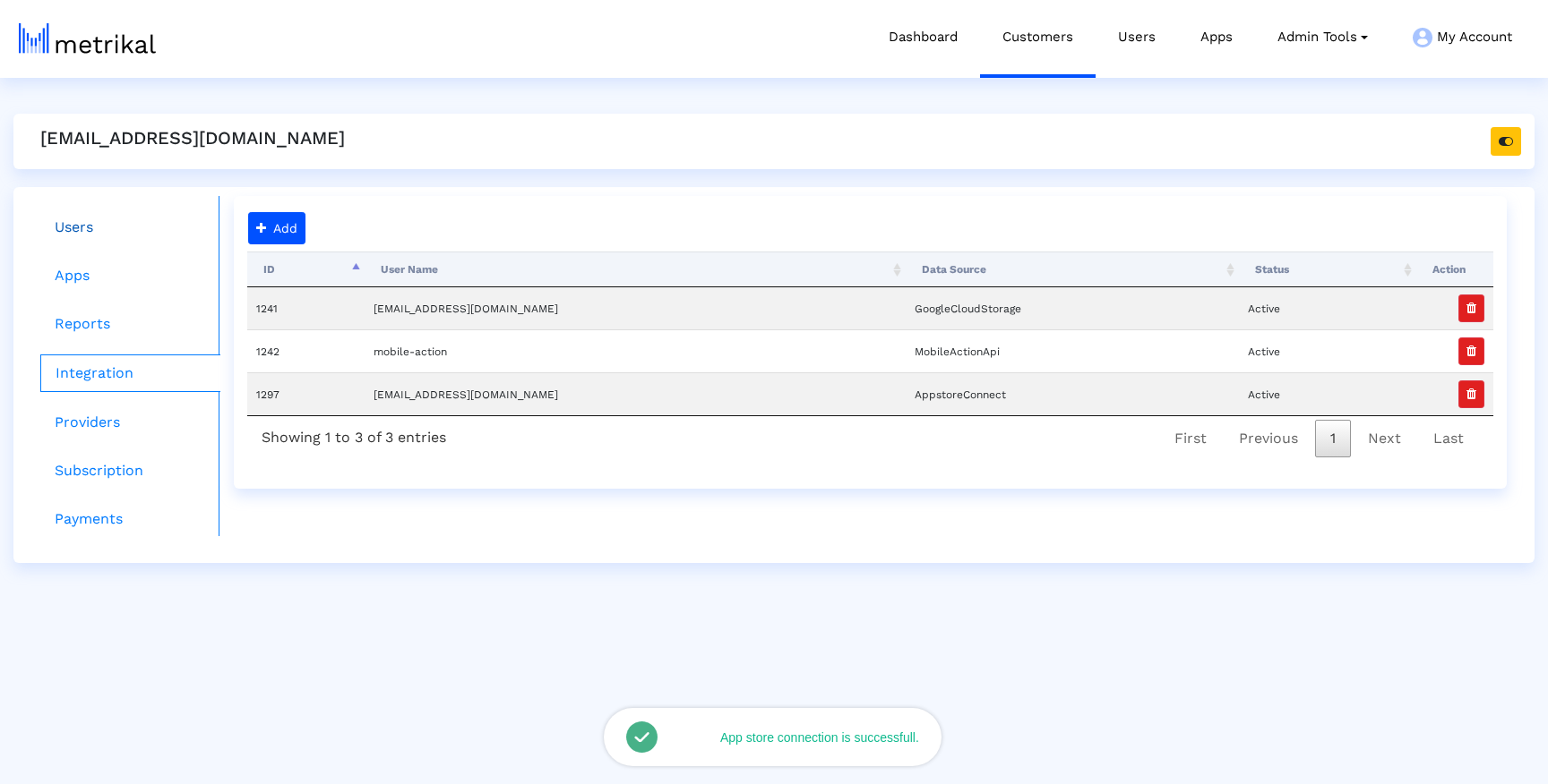
click at [117, 226] on link "Users" at bounding box center [130, 227] width 180 height 36
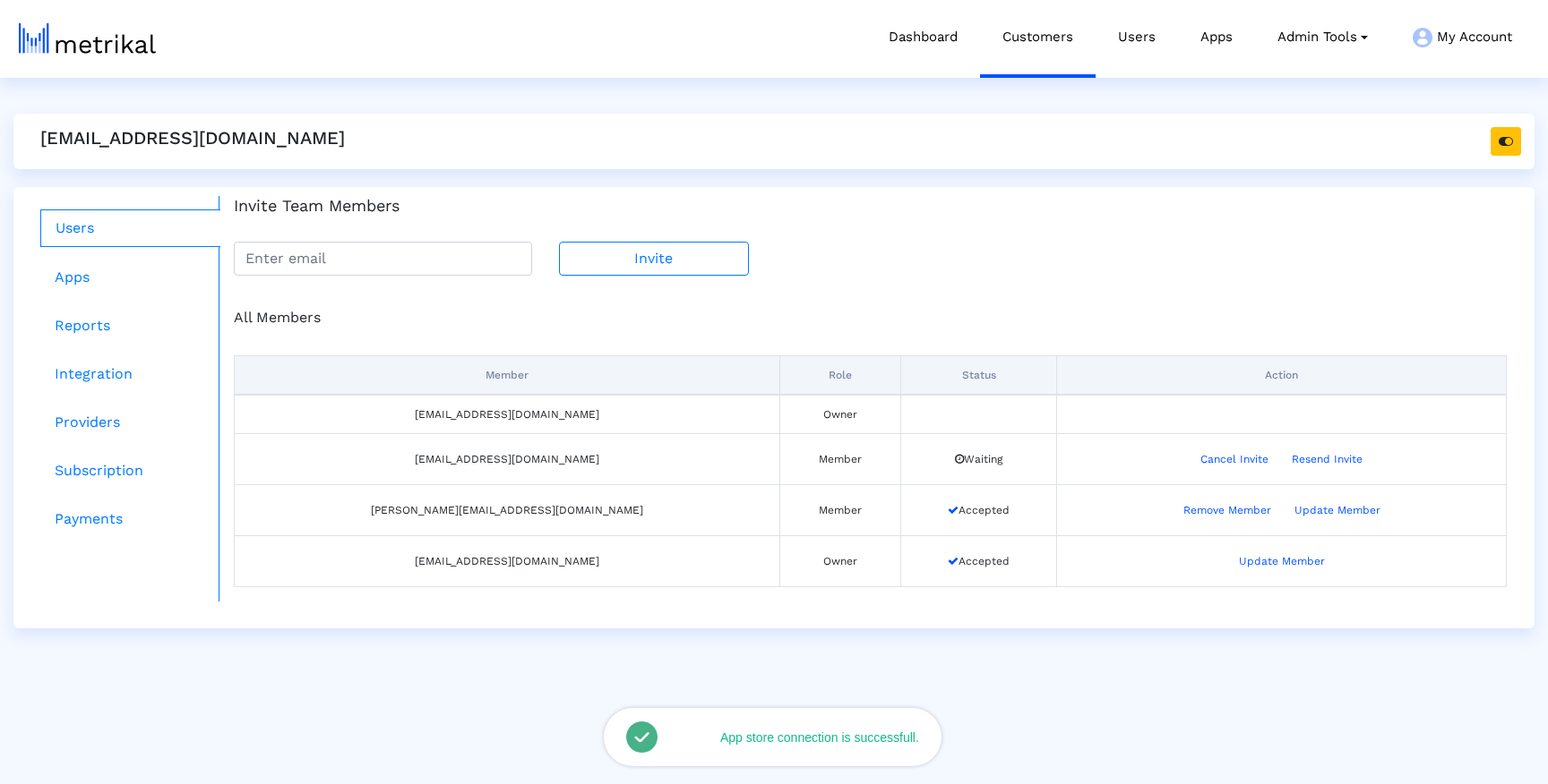
click at [99, 257] on ul "Users Apps Reports Integration Providers Subscription Payments" at bounding box center [124, 398] width 193 height 406
click at [97, 270] on link "Apps" at bounding box center [130, 278] width 180 height 36
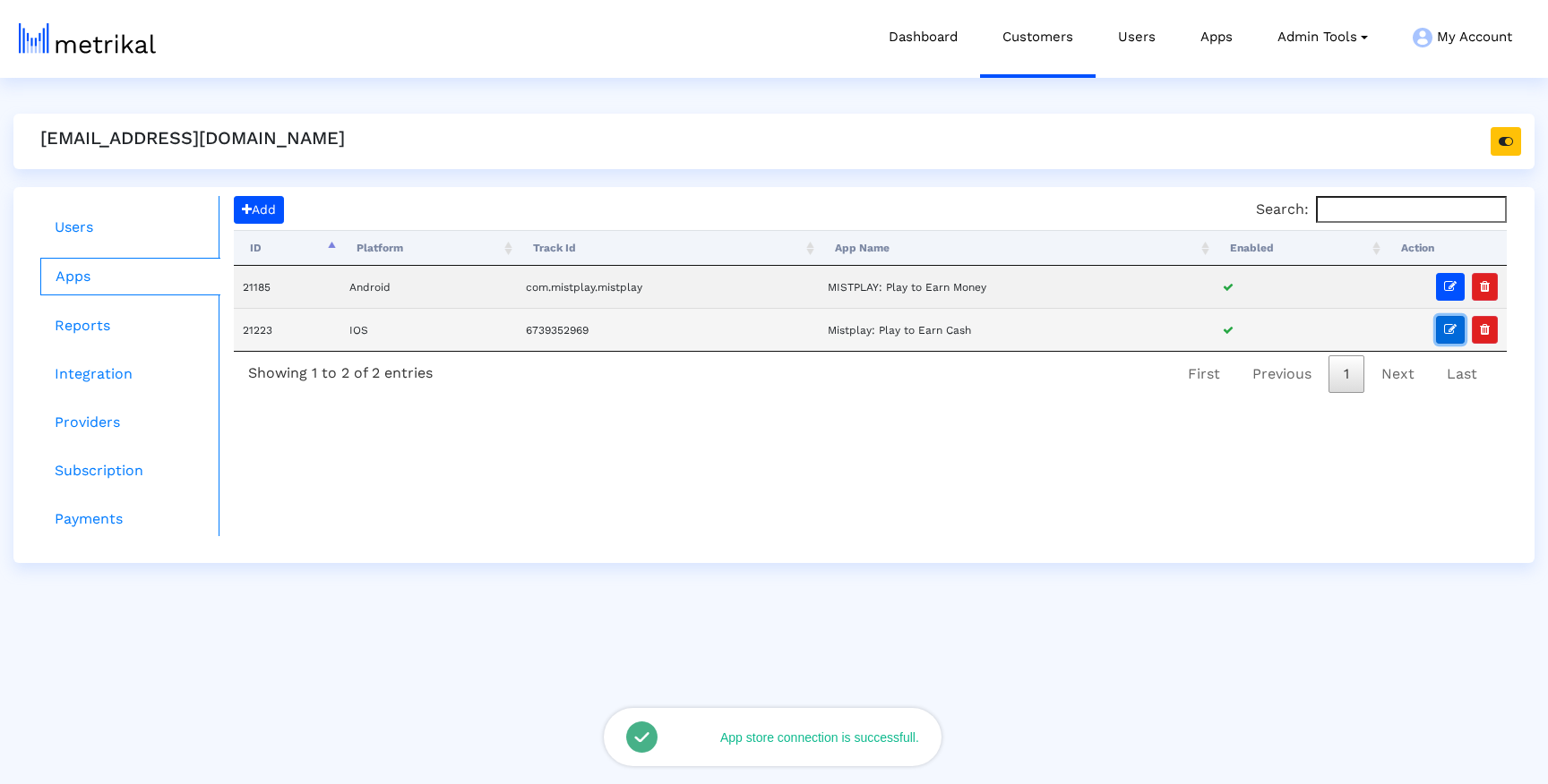
click at [1446, 332] on icon "button" at bounding box center [1450, 329] width 13 height 13
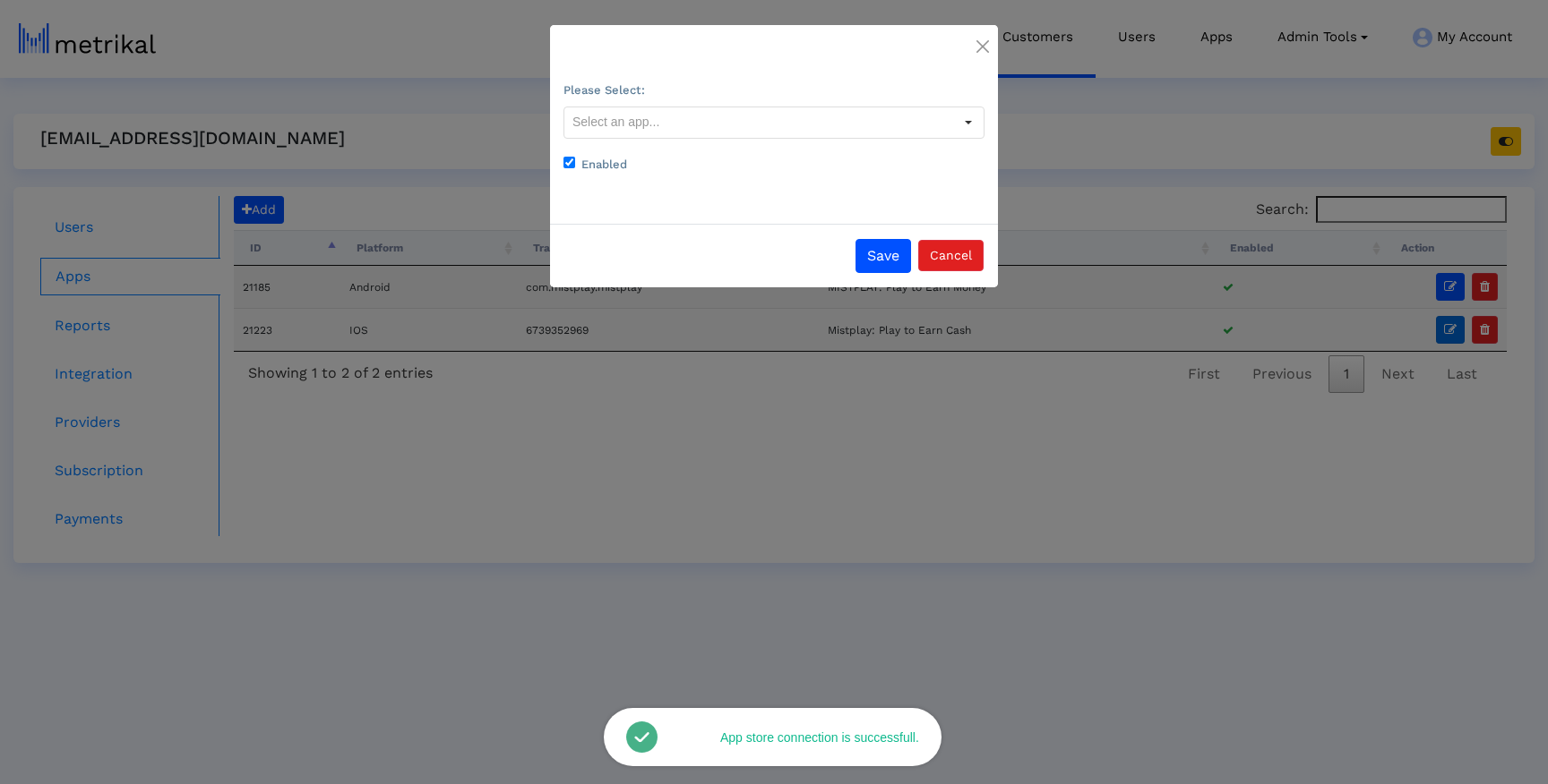
type input "Mistplay: Play to Earn Cash <6739352969>"
click at [979, 49] on img "Close" at bounding box center [982, 46] width 13 height 13
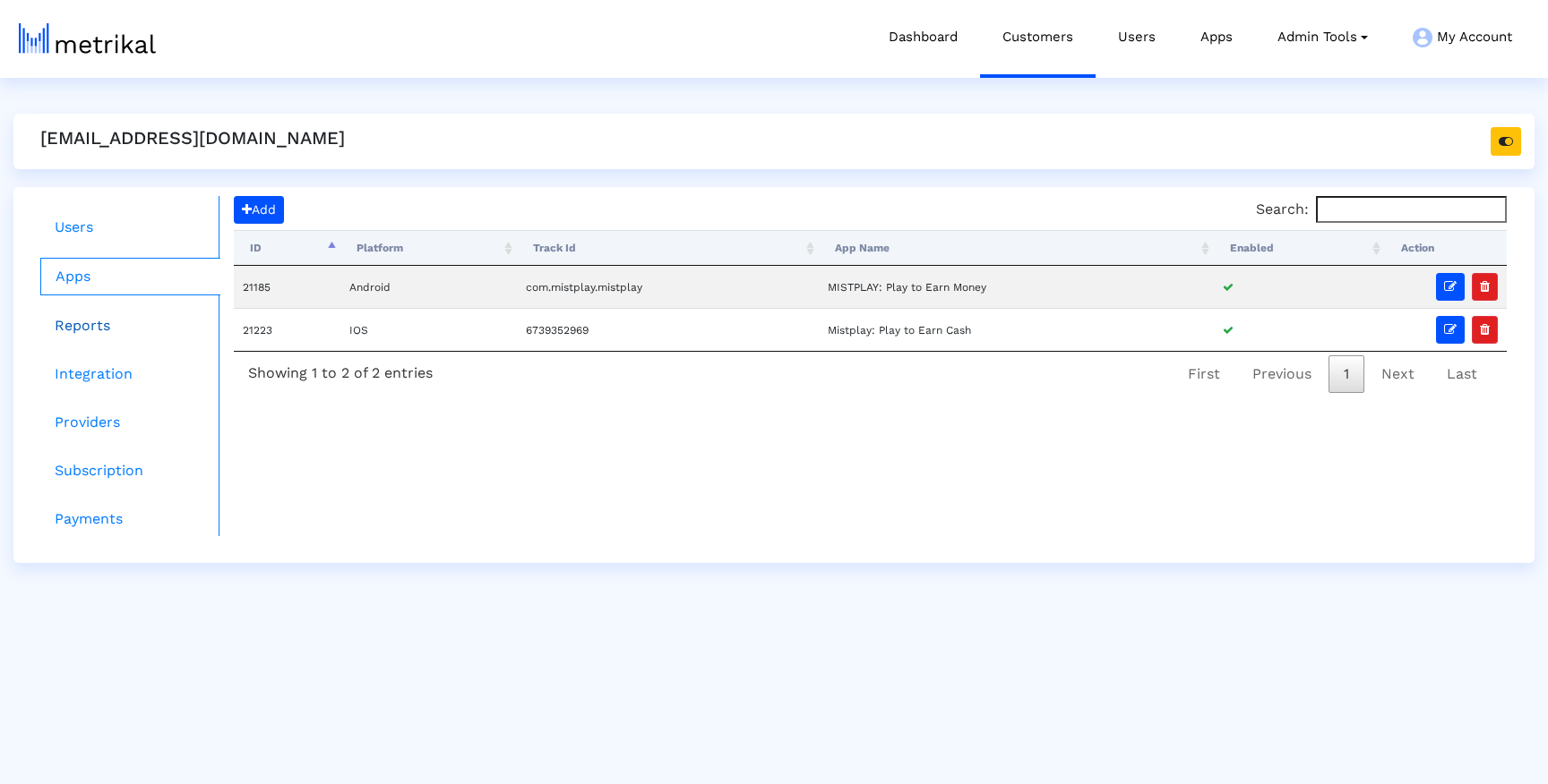
click at [94, 329] on link "Reports" at bounding box center [130, 325] width 180 height 36
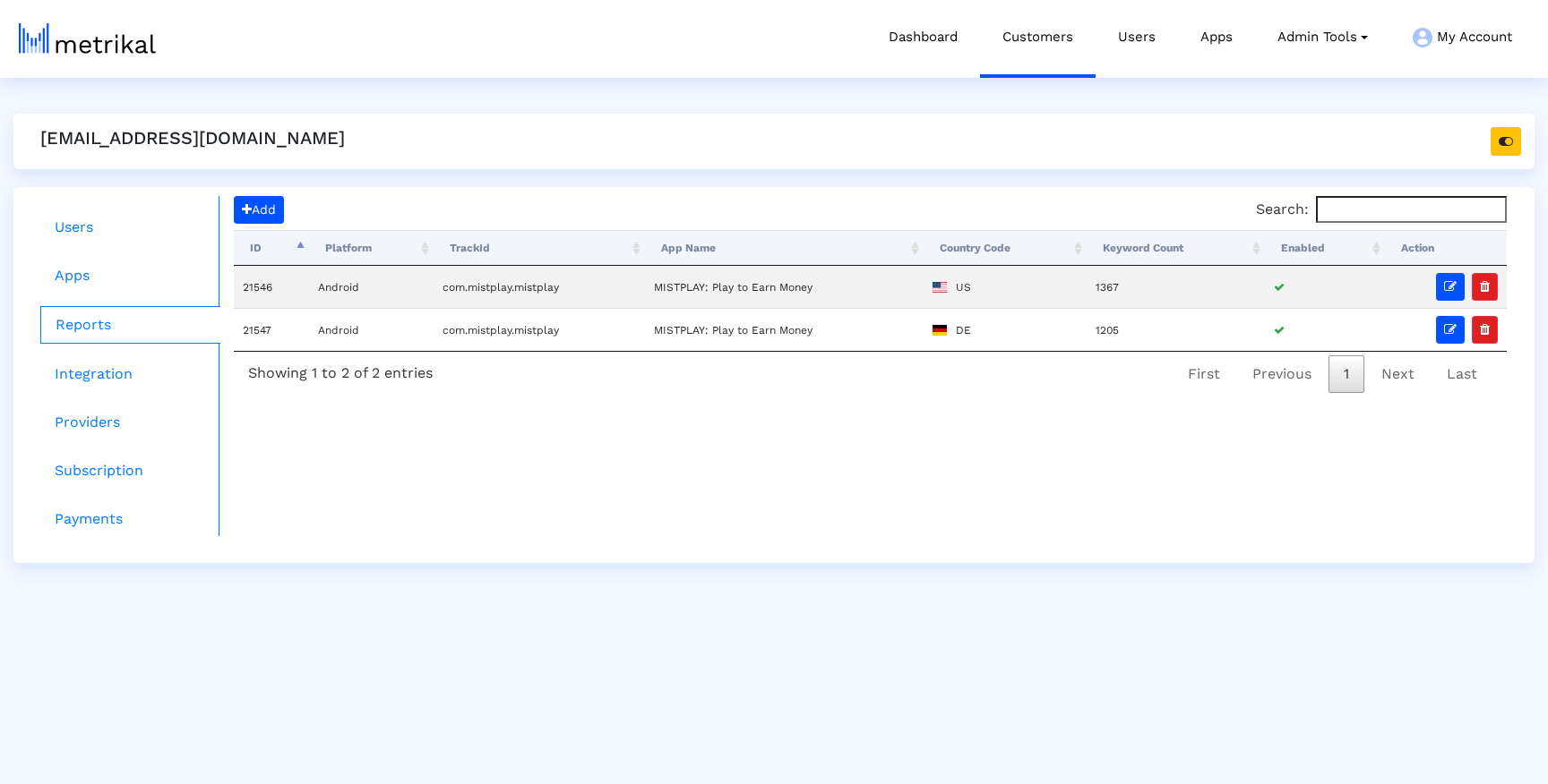
click at [348, 467] on div "Add Search: Processing... ID Platform TrackId App Name Country Code Keyword Cou…" at bounding box center [870, 365] width 1302 height 340
click at [261, 217] on button "Add" at bounding box center [258, 209] width 50 height 28
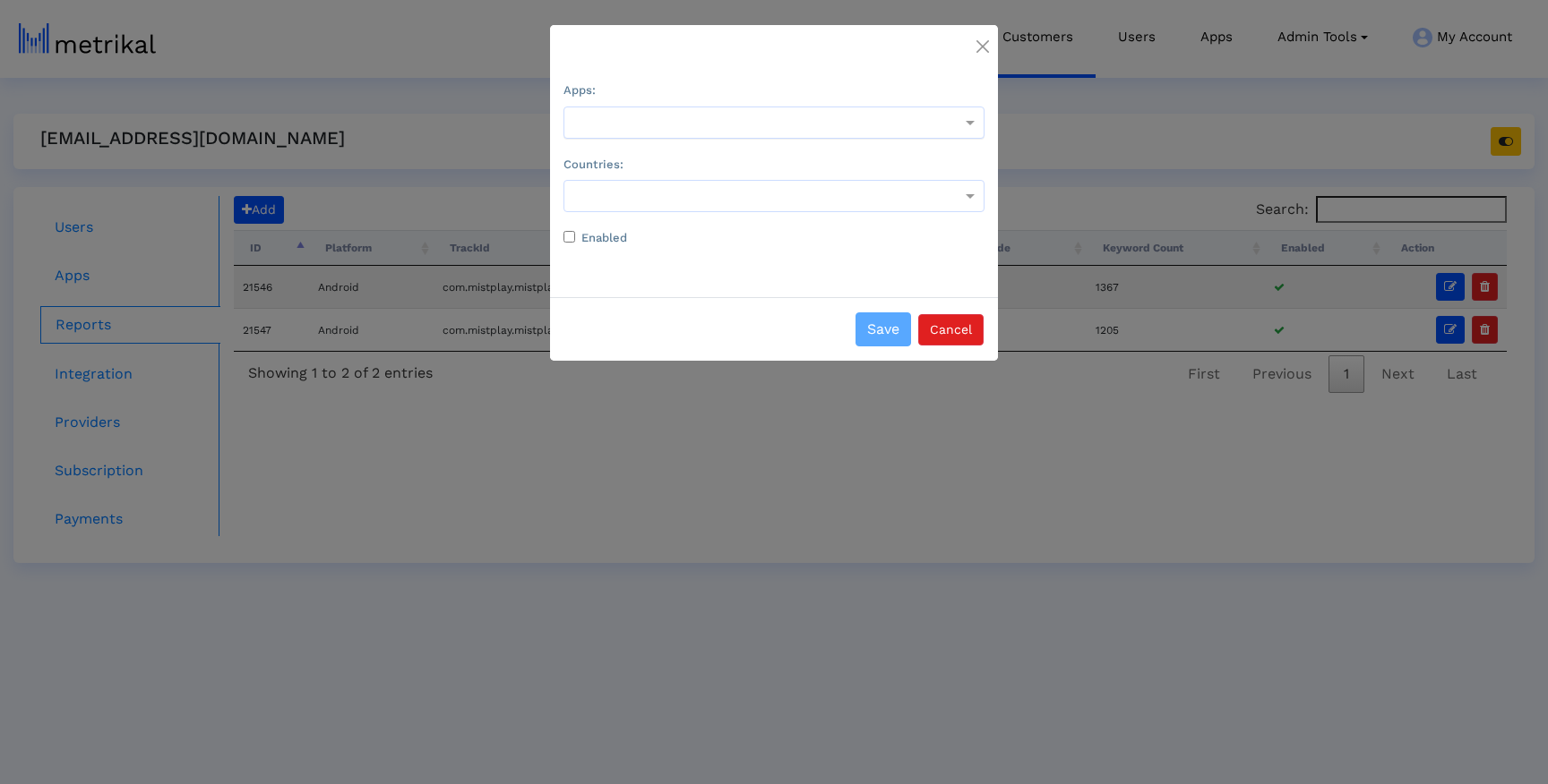
click at [617, 131] on div at bounding box center [774, 123] width 419 height 21
click at [617, 195] on div "Mistplay: Play to Earn Cash" at bounding box center [774, 203] width 419 height 42
click at [624, 185] on div at bounding box center [774, 196] width 419 height 21
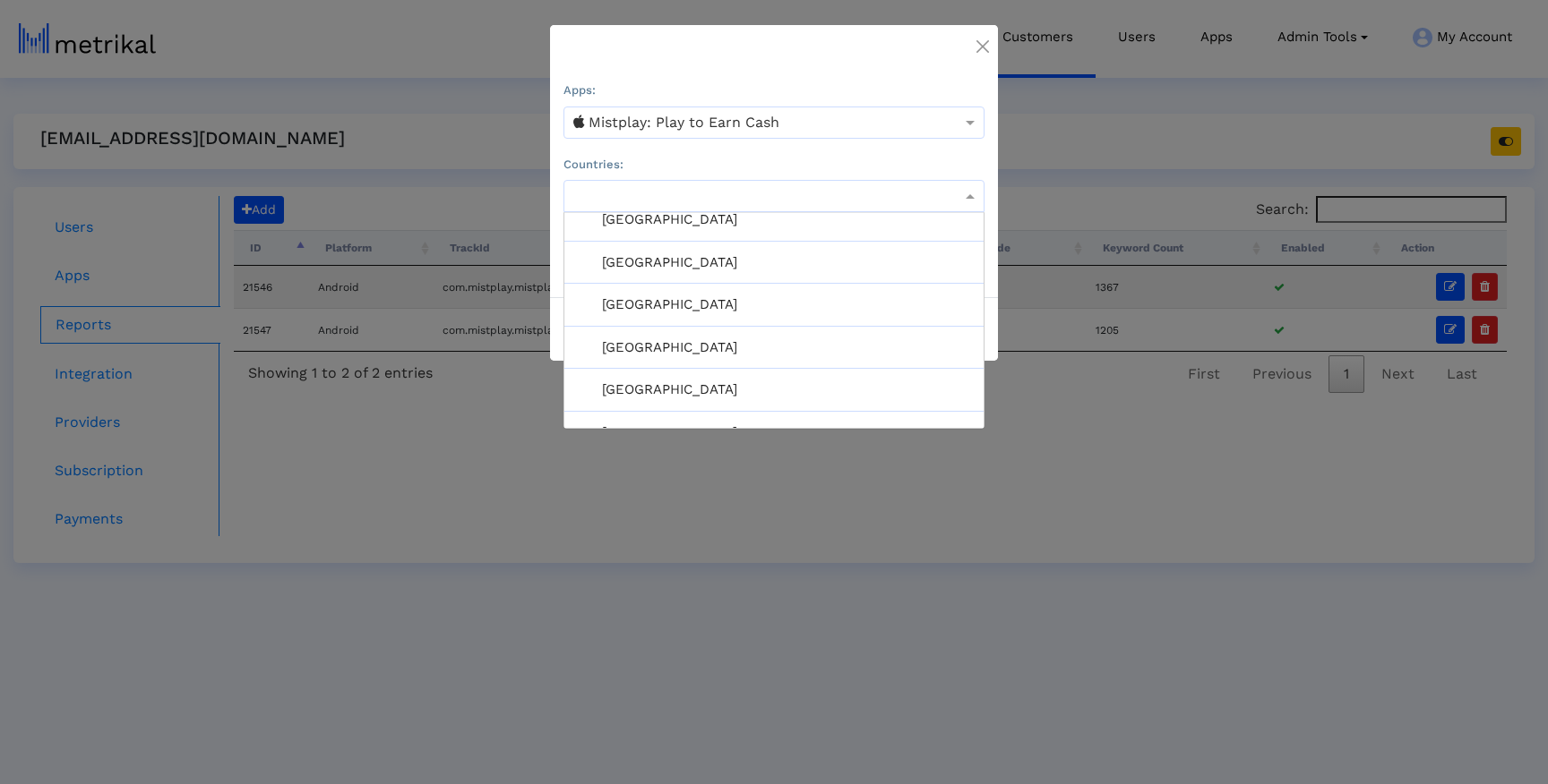
scroll to position [3229, 0]
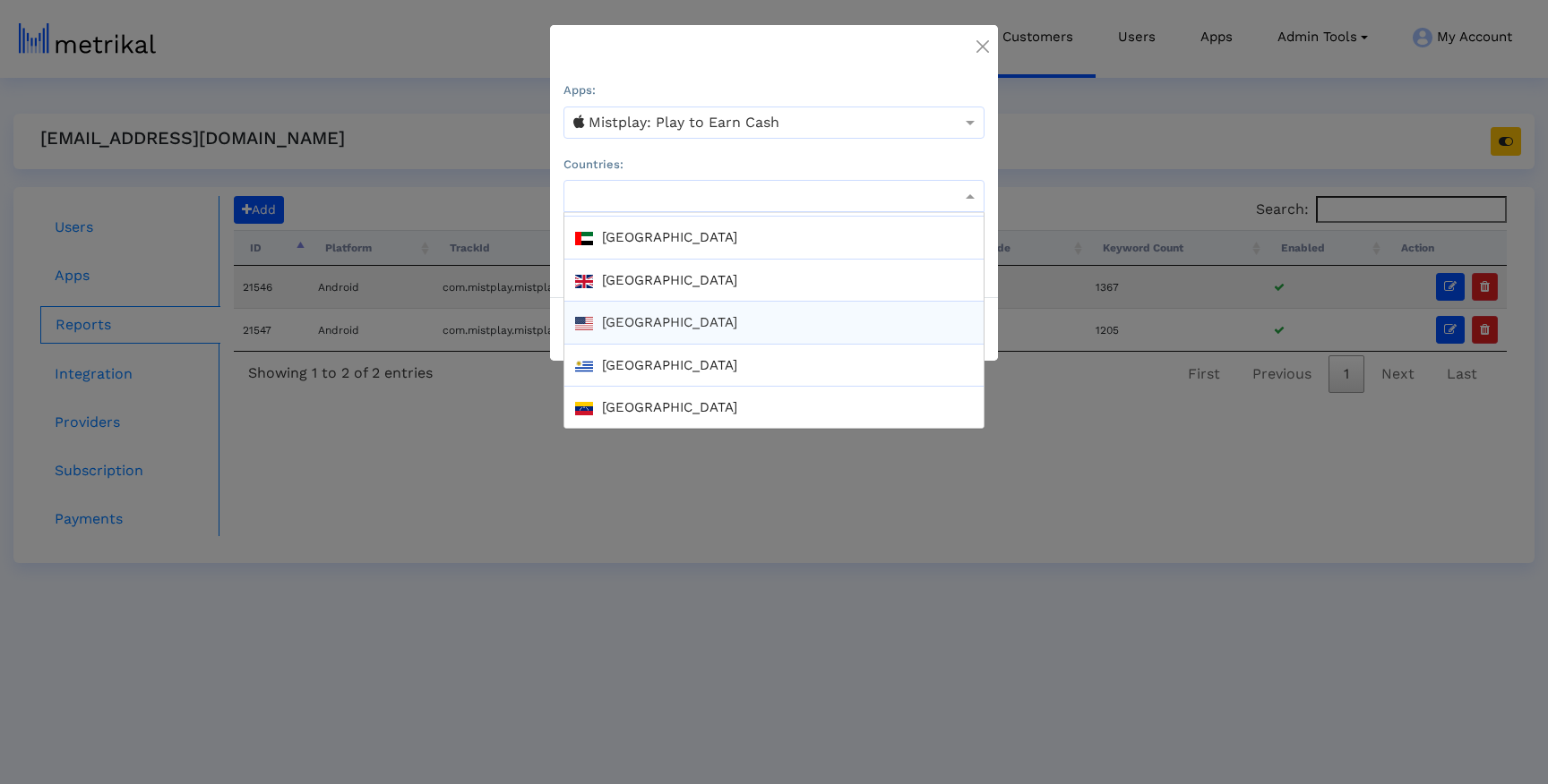
click at [629, 333] on div "[GEOGRAPHIC_DATA]" at bounding box center [774, 323] width 419 height 43
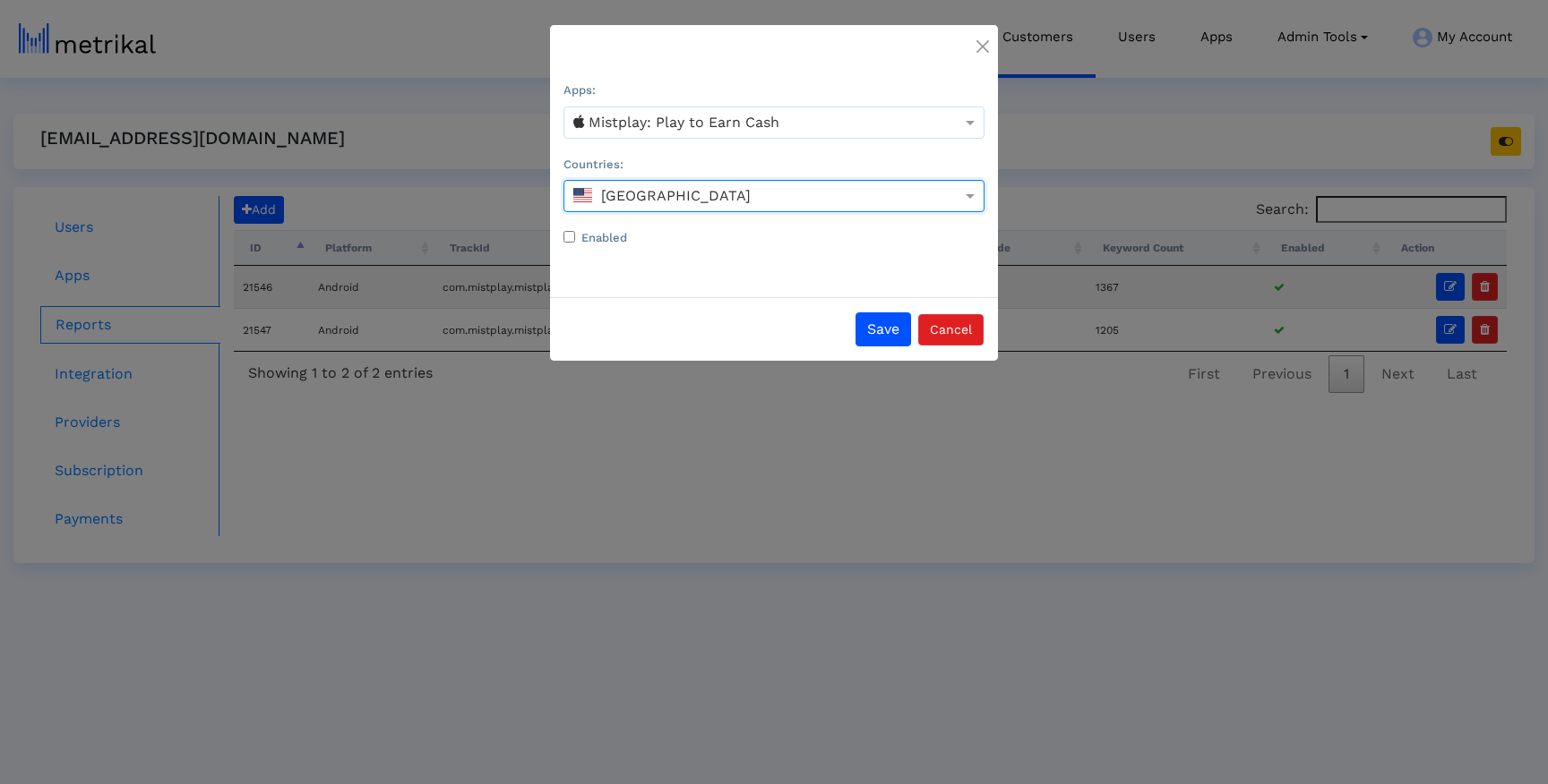
click at [572, 239] on input "Enabled" at bounding box center [569, 237] width 12 height 12
checkbox input "true"
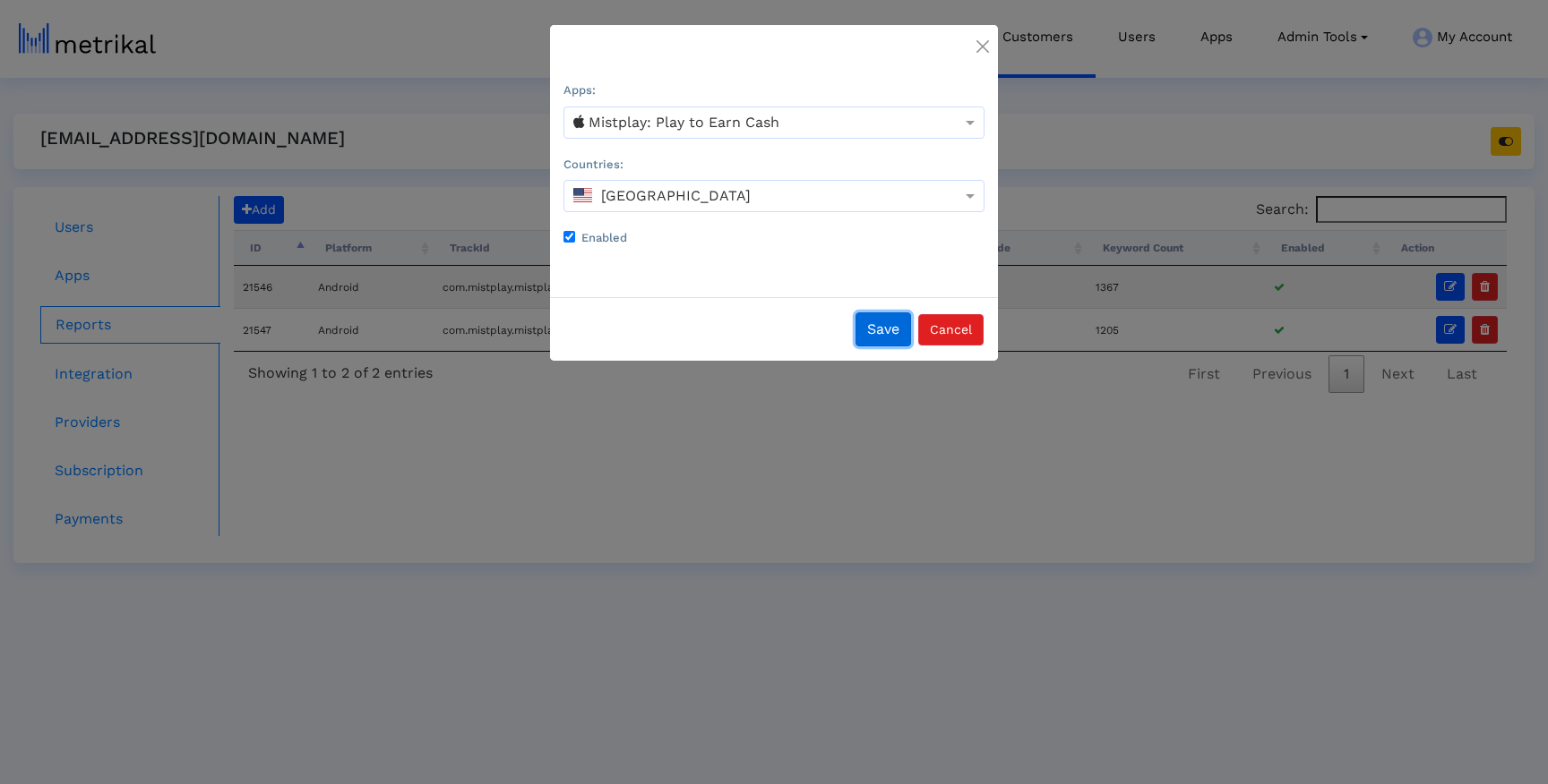
click at [870, 329] on button "Save" at bounding box center [883, 329] width 56 height 34
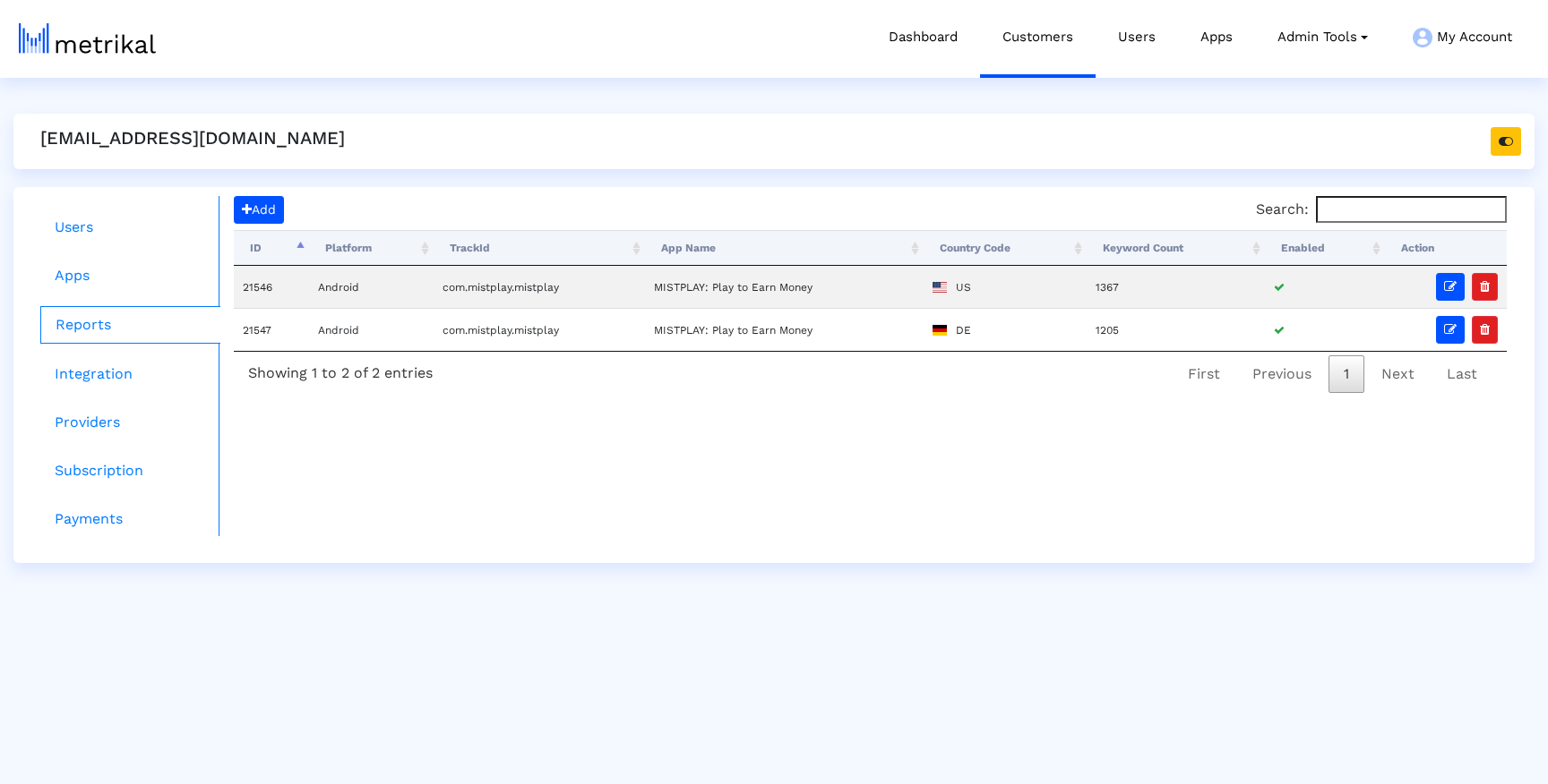
click at [807, 424] on div "Add Search: Processing... ID Platform TrackId App Name Country Code Keyword Cou…" at bounding box center [870, 365] width 1302 height 340
click at [114, 371] on link "Integration" at bounding box center [130, 374] width 180 height 36
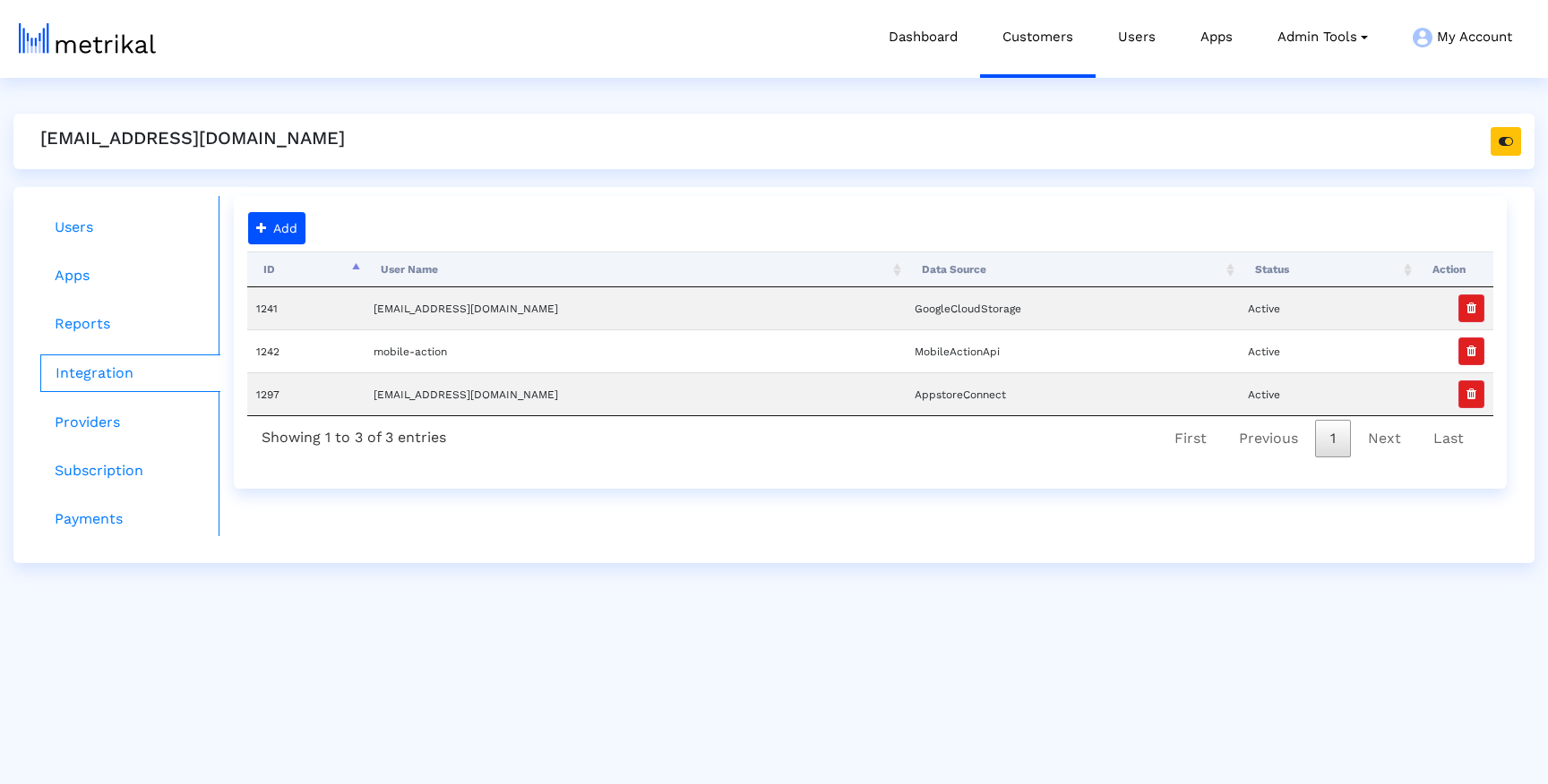
click at [548, 267] on th "User Name" at bounding box center [634, 269] width 541 height 36
